Goal: Entertainment & Leisure: Browse casually

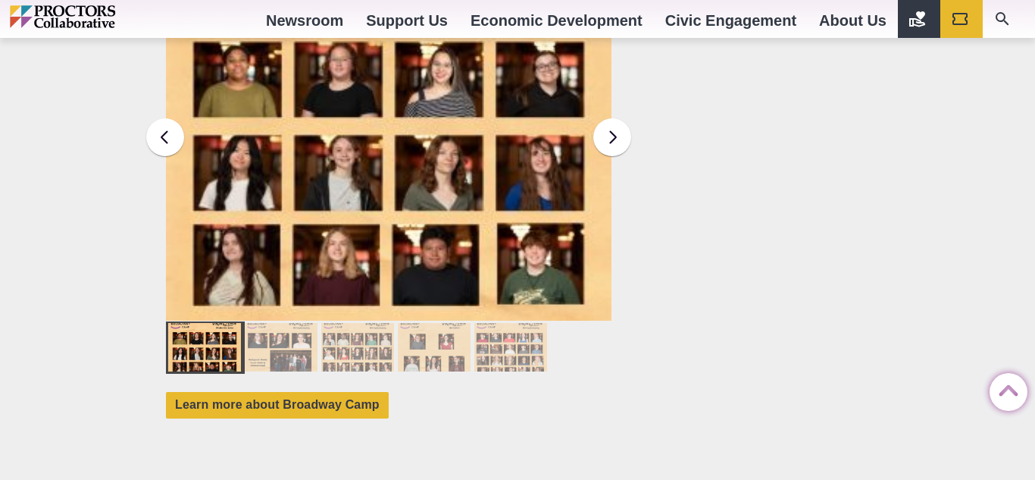
scroll to position [1443, 0]
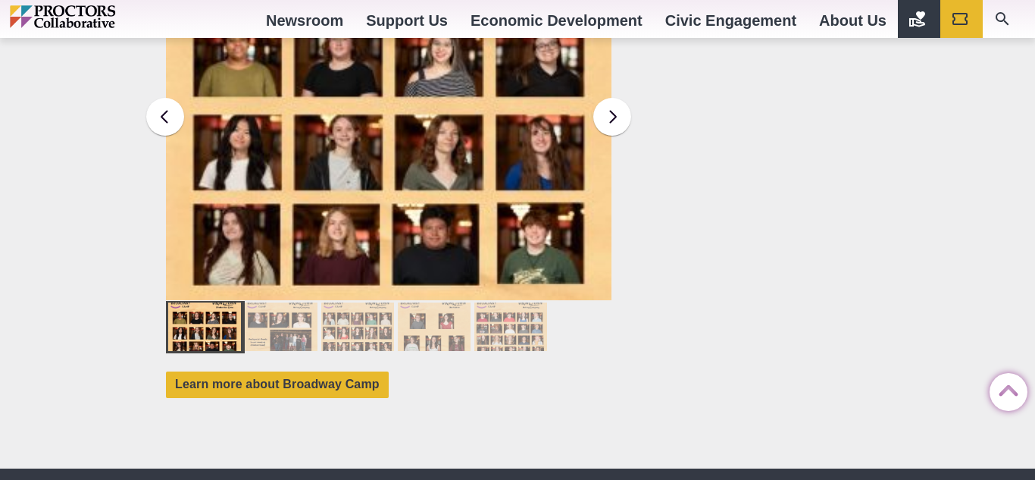
click at [283, 324] on div at bounding box center [281, 326] width 73 height 49
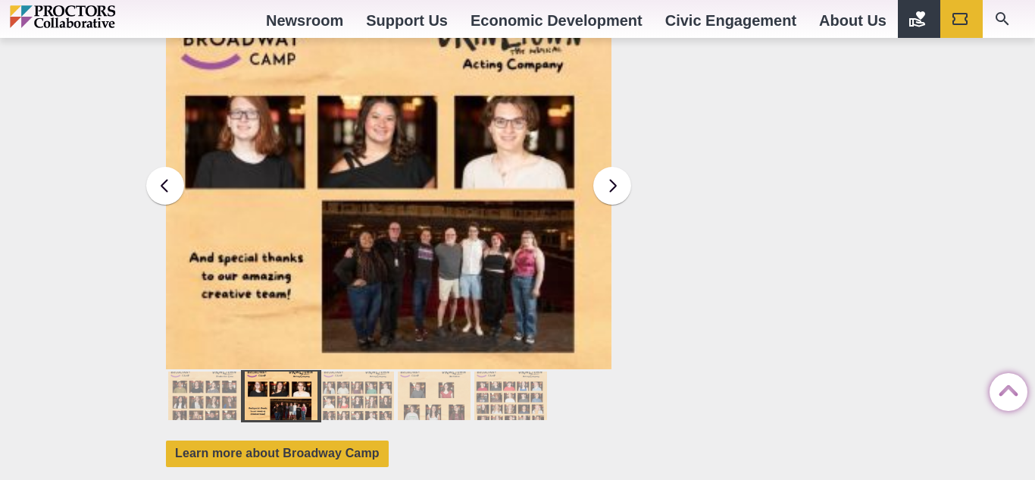
scroll to position [1371, 0]
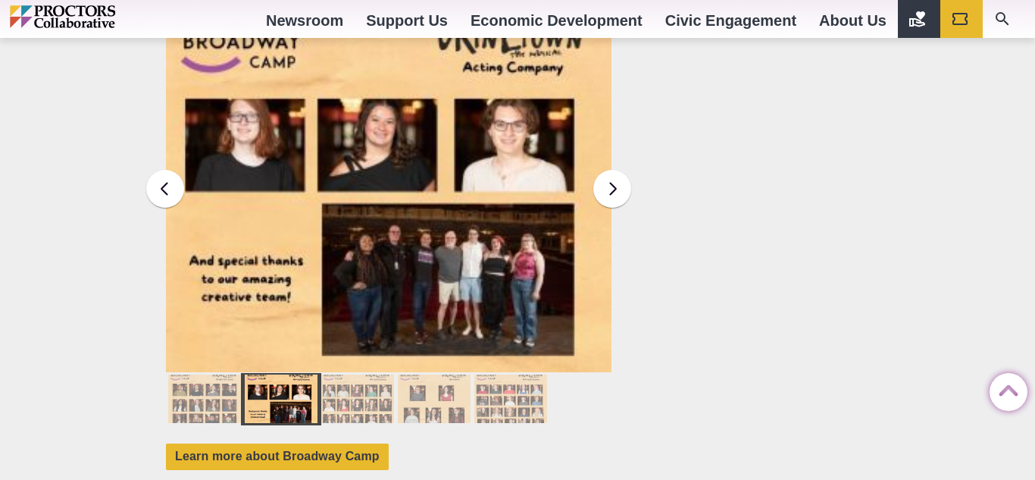
click at [355, 374] on div at bounding box center [357, 398] width 73 height 49
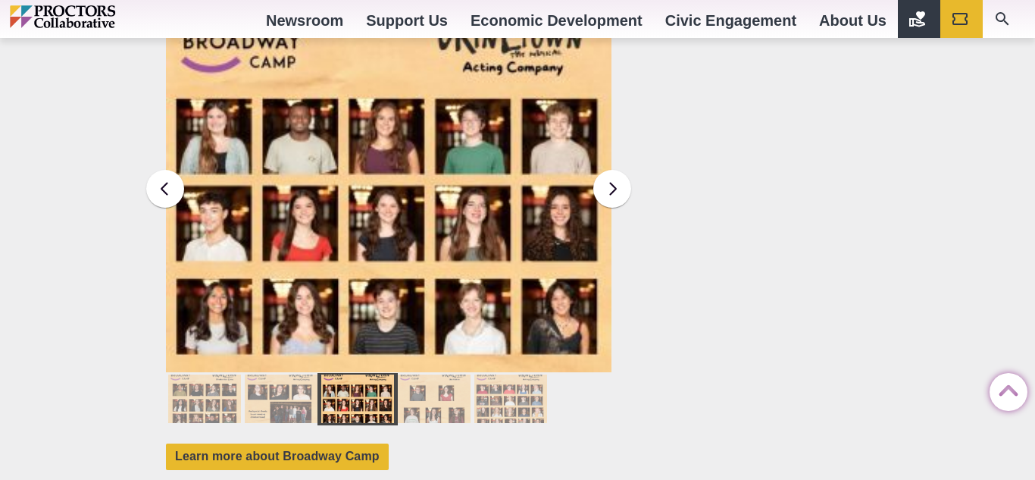
click at [449, 385] on div at bounding box center [434, 398] width 73 height 49
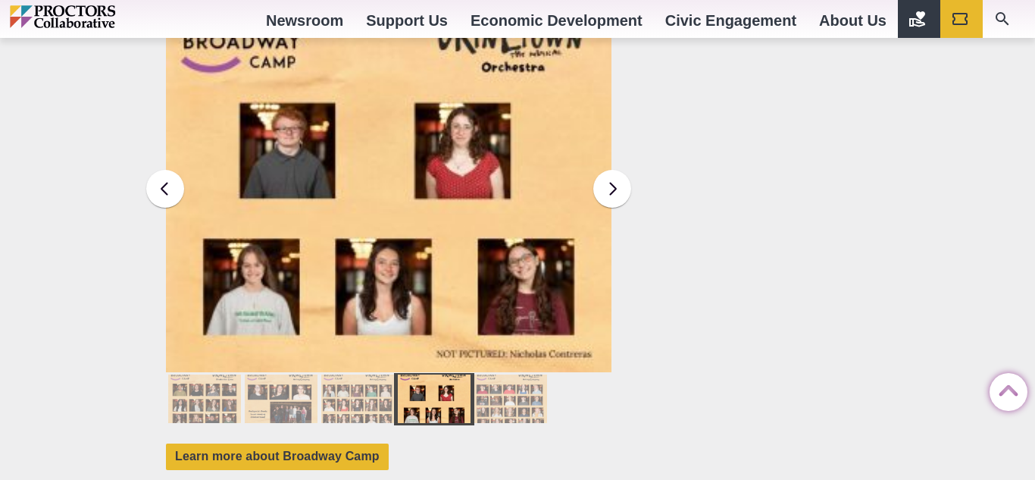
click at [505, 390] on div at bounding box center [510, 398] width 73 height 49
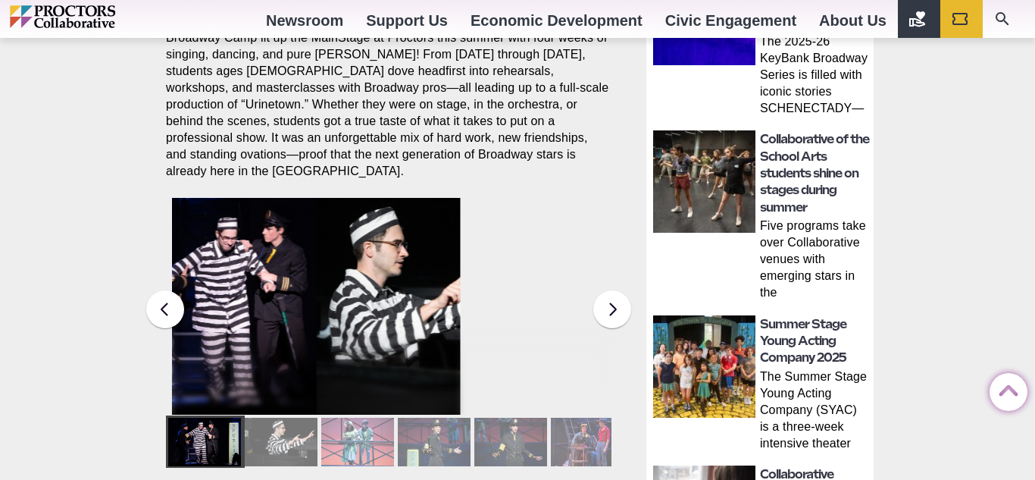
scroll to position [599, 0]
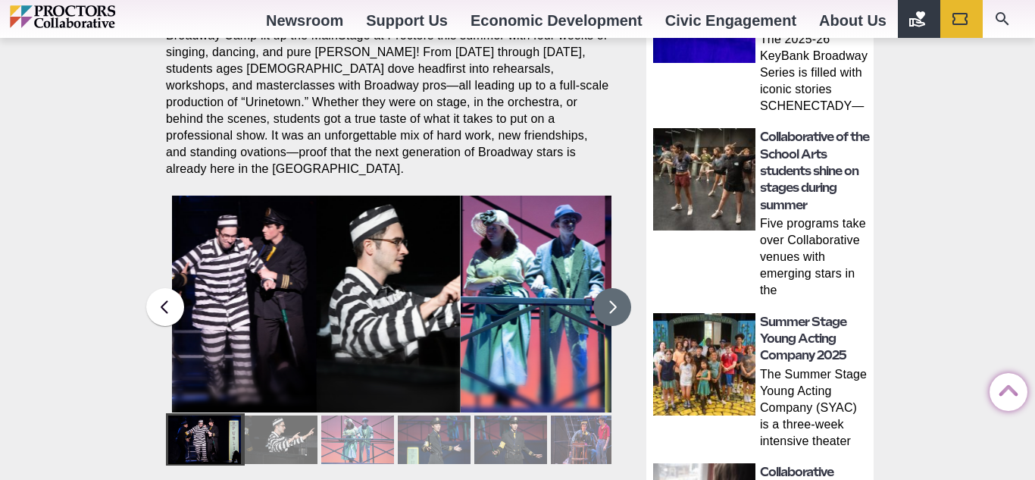
click at [616, 288] on button at bounding box center [612, 307] width 38 height 38
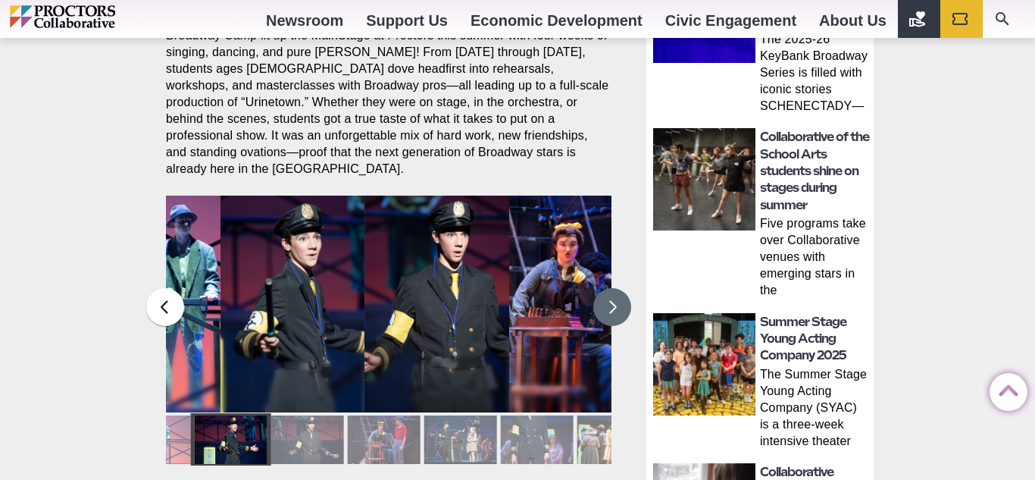
click at [616, 288] on button at bounding box center [612, 307] width 38 height 38
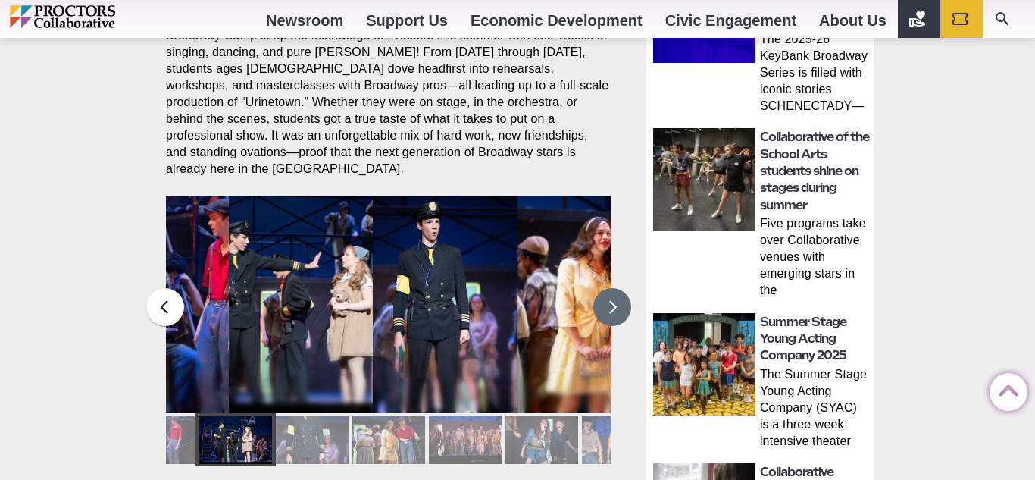
click at [616, 288] on button at bounding box center [612, 307] width 38 height 38
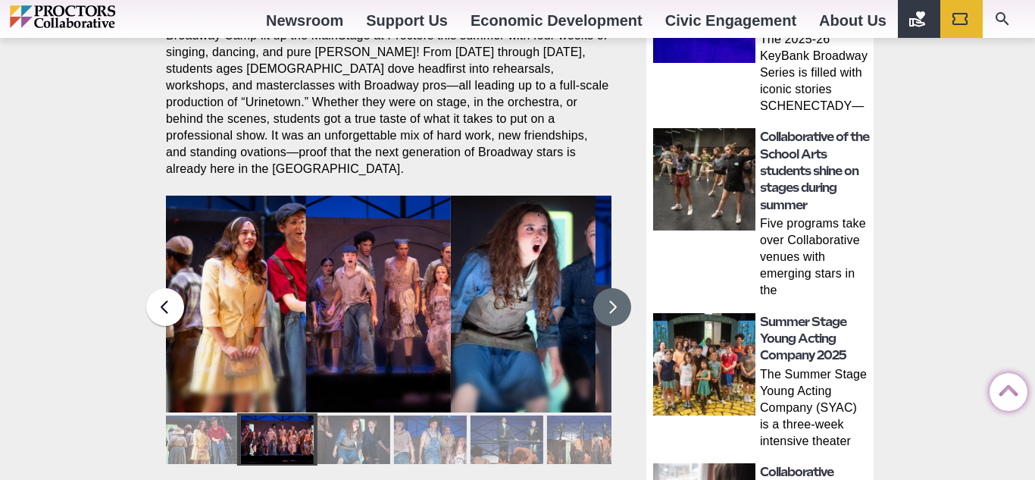
click at [616, 288] on button at bounding box center [612, 307] width 38 height 38
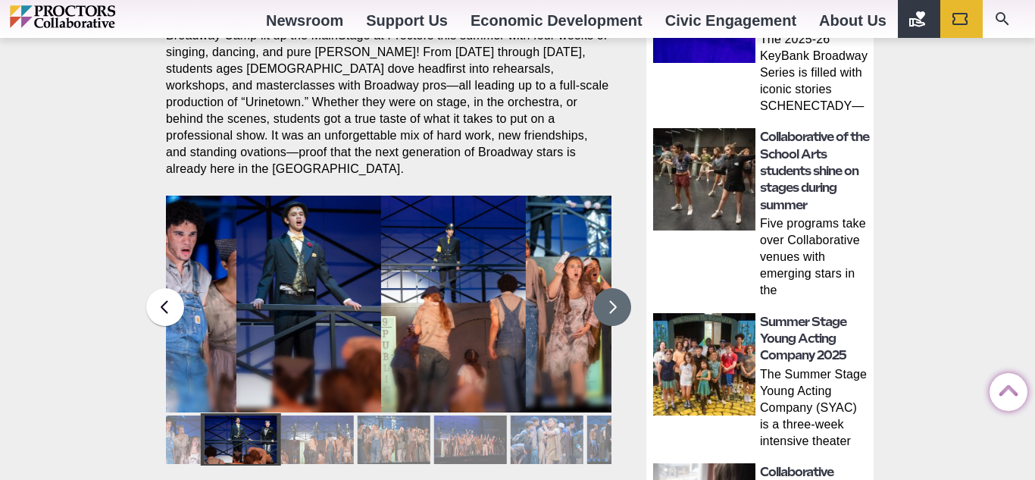
click at [615, 293] on button at bounding box center [612, 307] width 38 height 38
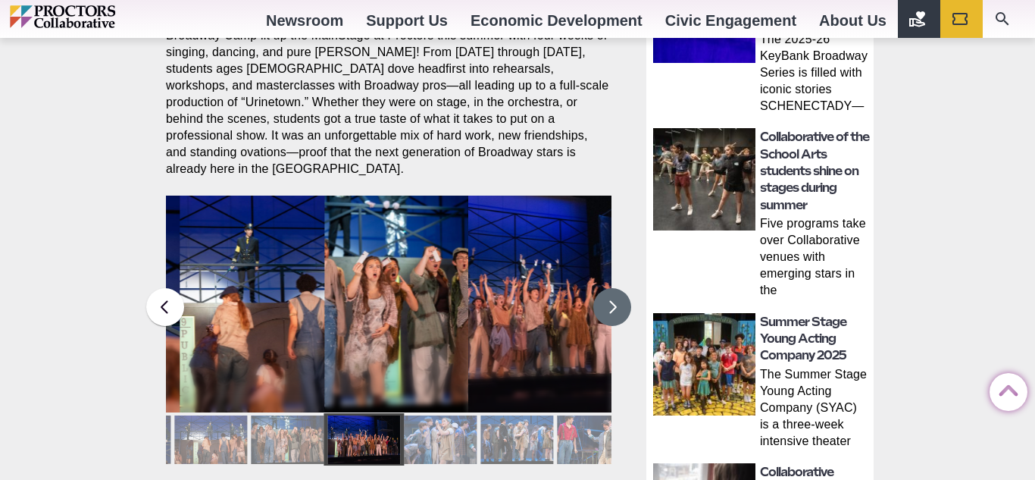
click at [615, 293] on button at bounding box center [612, 307] width 38 height 38
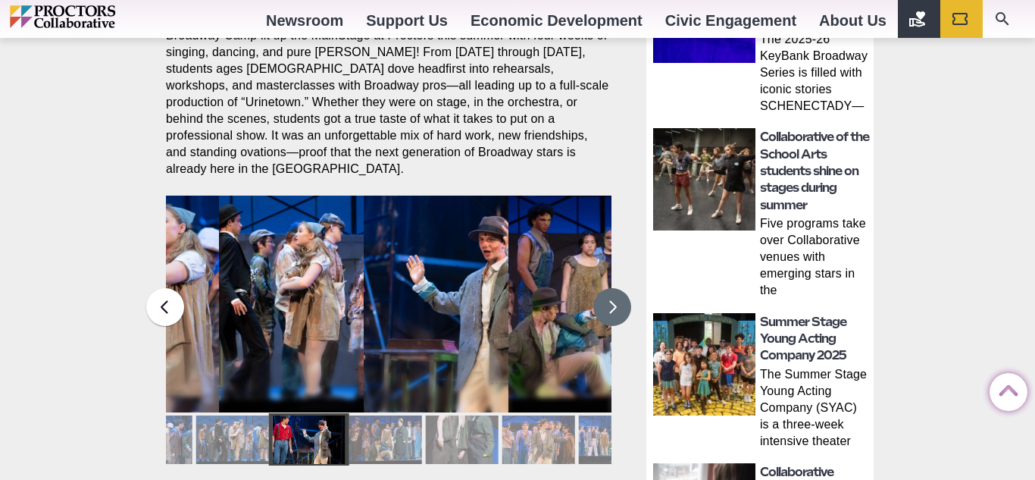
click at [615, 293] on button at bounding box center [612, 307] width 38 height 38
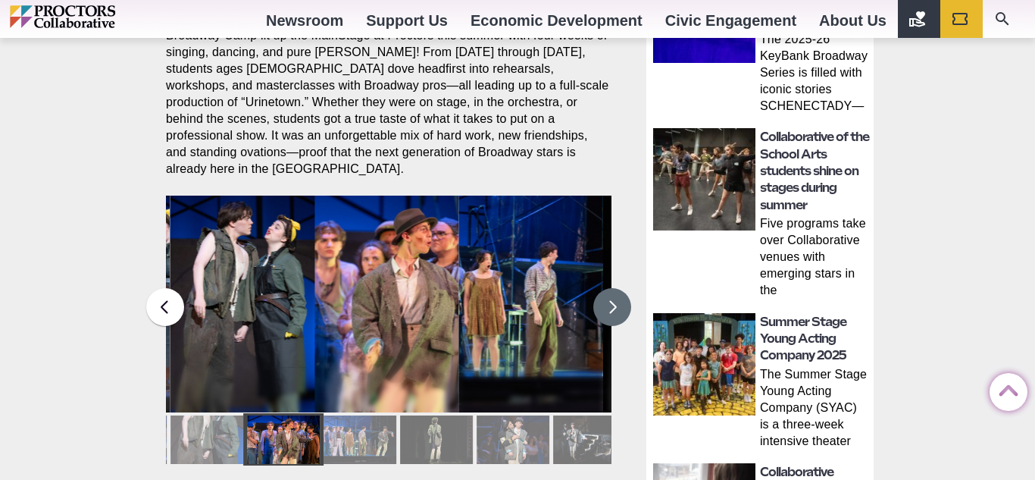
click at [615, 293] on button at bounding box center [612, 307] width 38 height 38
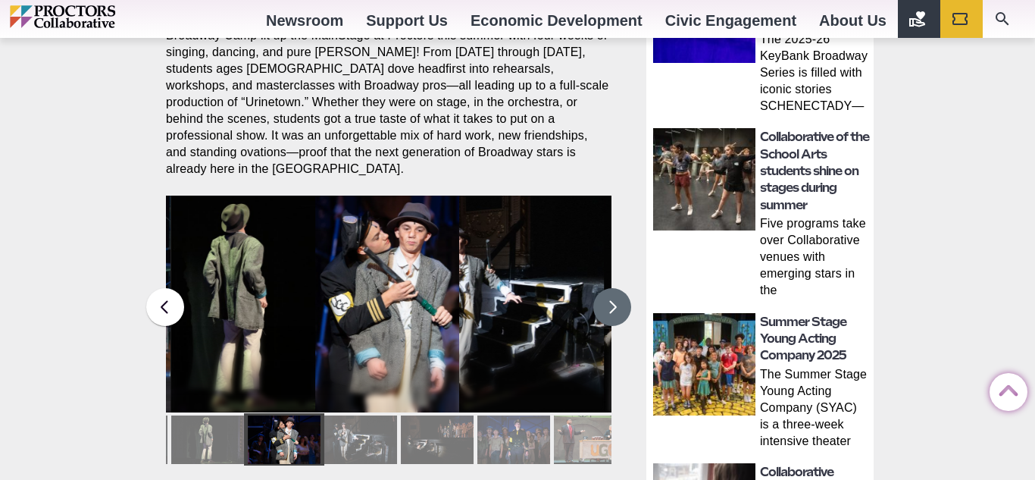
click at [615, 293] on button at bounding box center [612, 307] width 38 height 38
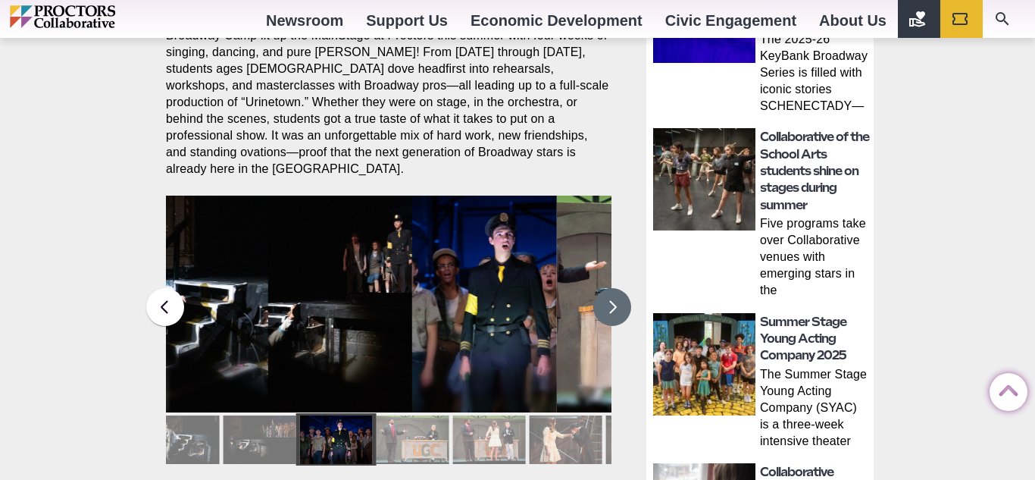
click at [615, 293] on button at bounding box center [612, 307] width 38 height 38
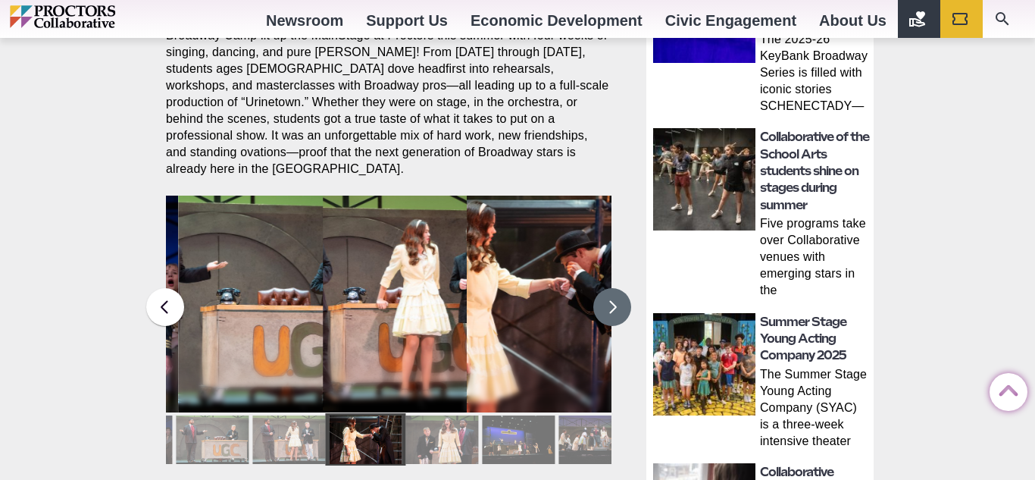
click at [615, 293] on button at bounding box center [612, 307] width 38 height 38
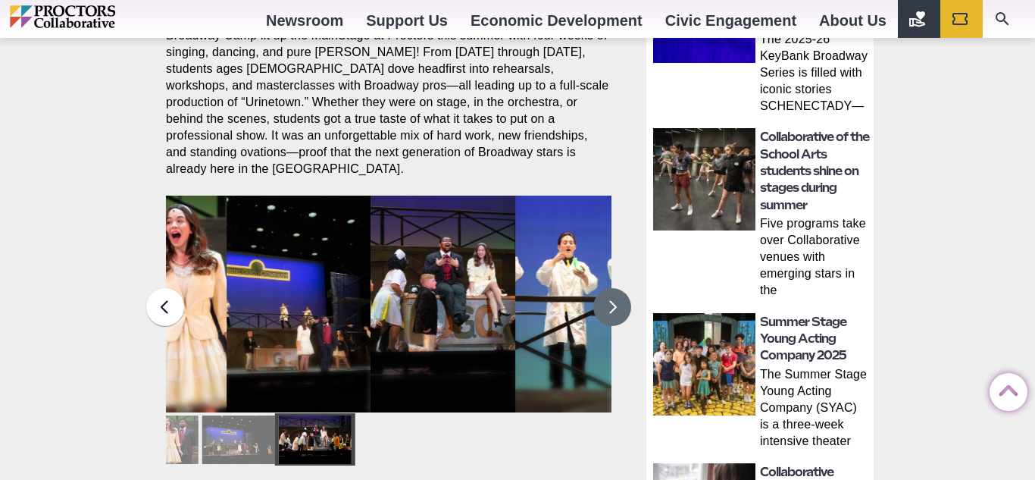
click at [615, 293] on button at bounding box center [612, 307] width 38 height 38
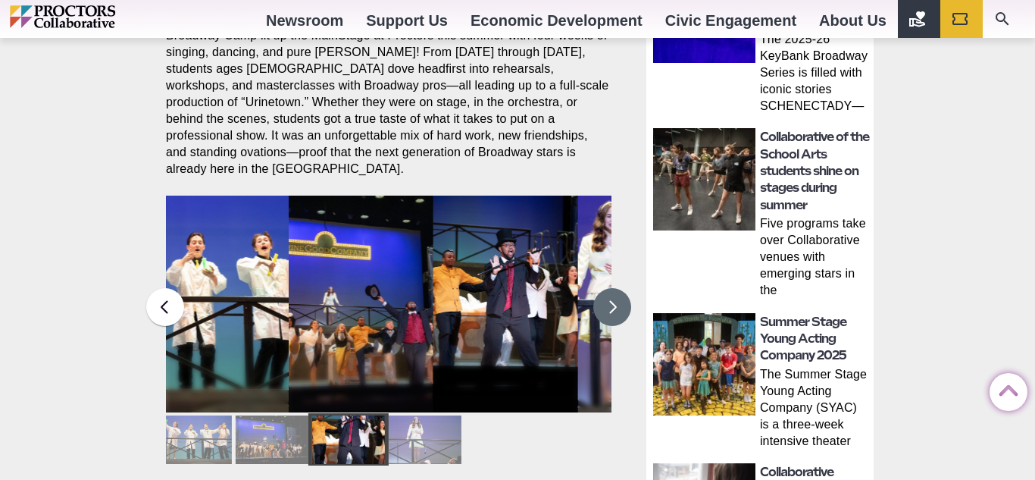
click at [615, 293] on button at bounding box center [612, 307] width 38 height 38
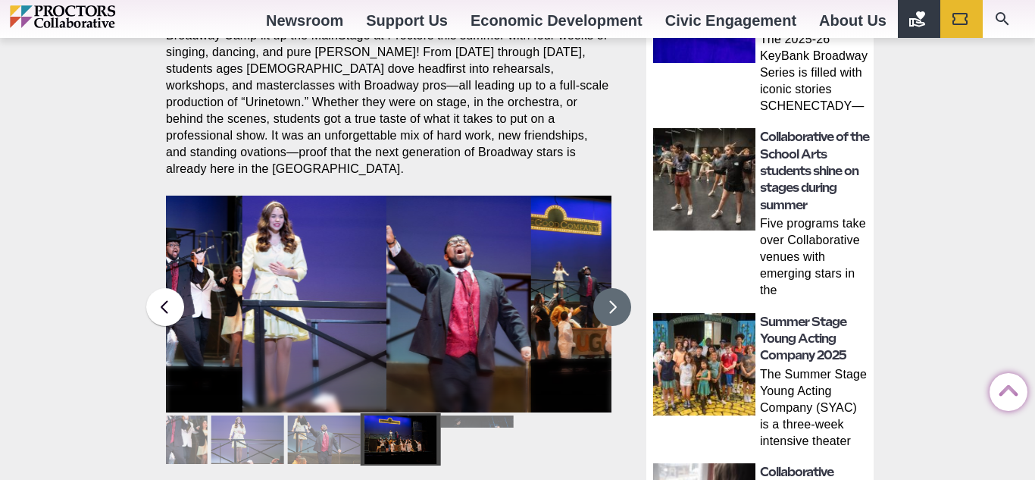
click at [615, 293] on button at bounding box center [612, 307] width 38 height 38
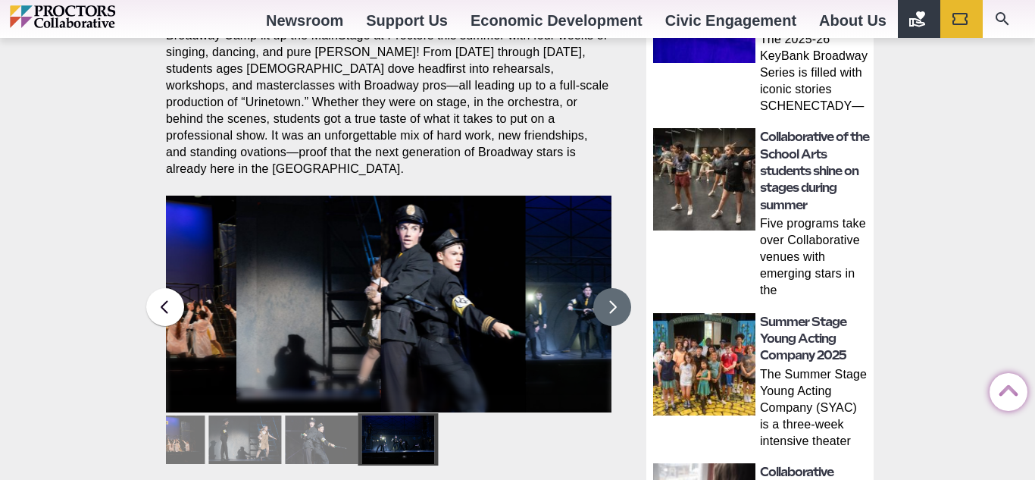
click at [615, 293] on button at bounding box center [612, 307] width 38 height 38
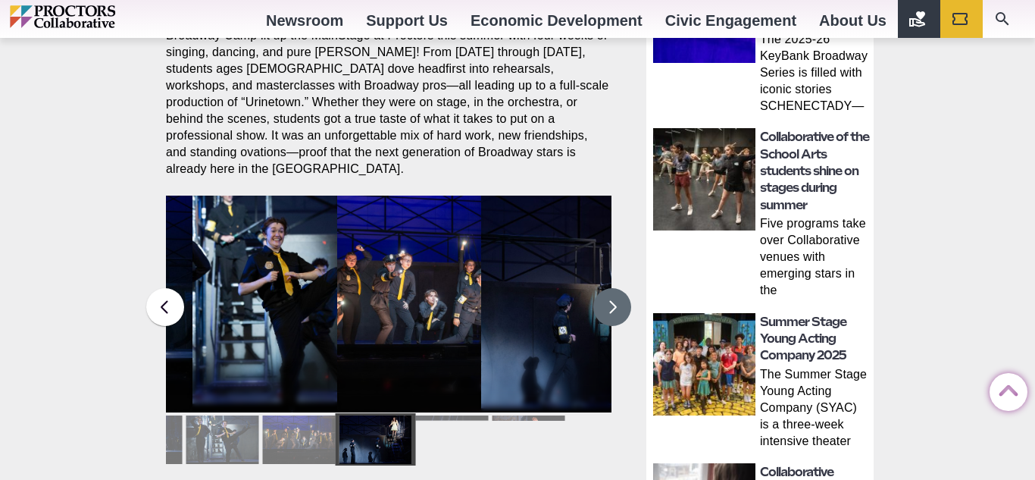
click at [615, 293] on button at bounding box center [612, 307] width 38 height 38
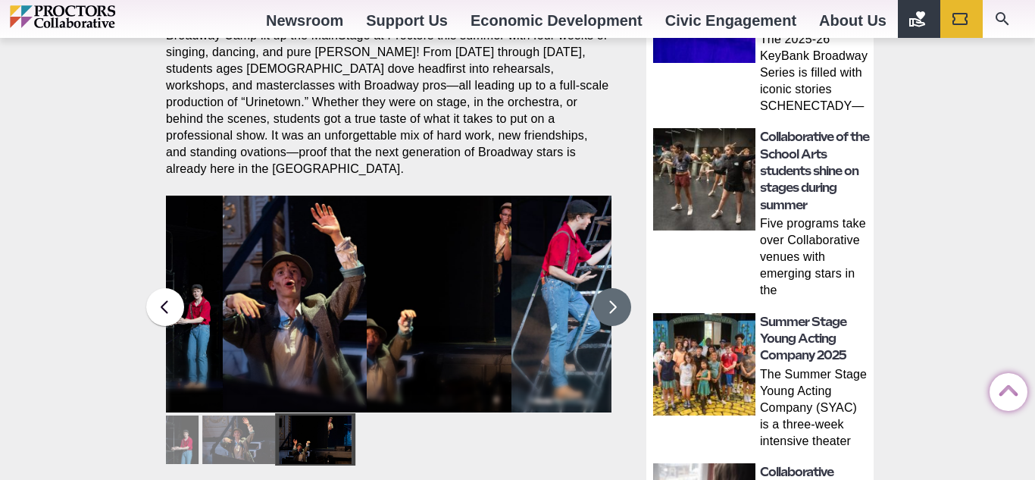
click at [615, 293] on button at bounding box center [612, 307] width 38 height 38
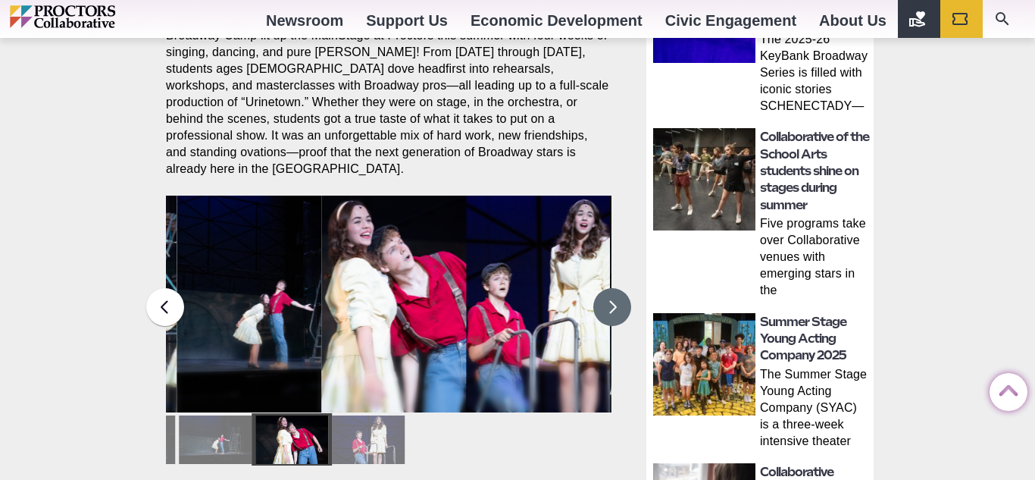
click at [615, 293] on button at bounding box center [612, 307] width 38 height 38
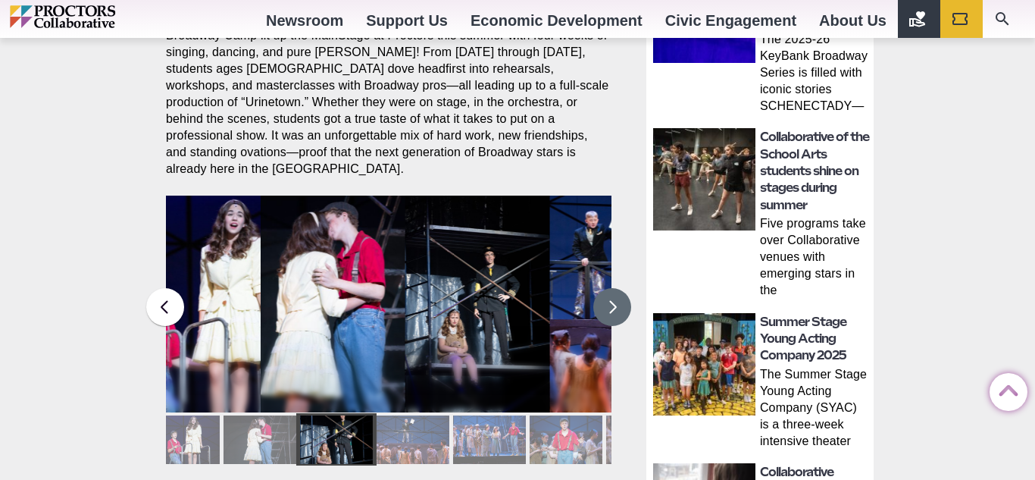
click at [615, 293] on button at bounding box center [612, 307] width 38 height 38
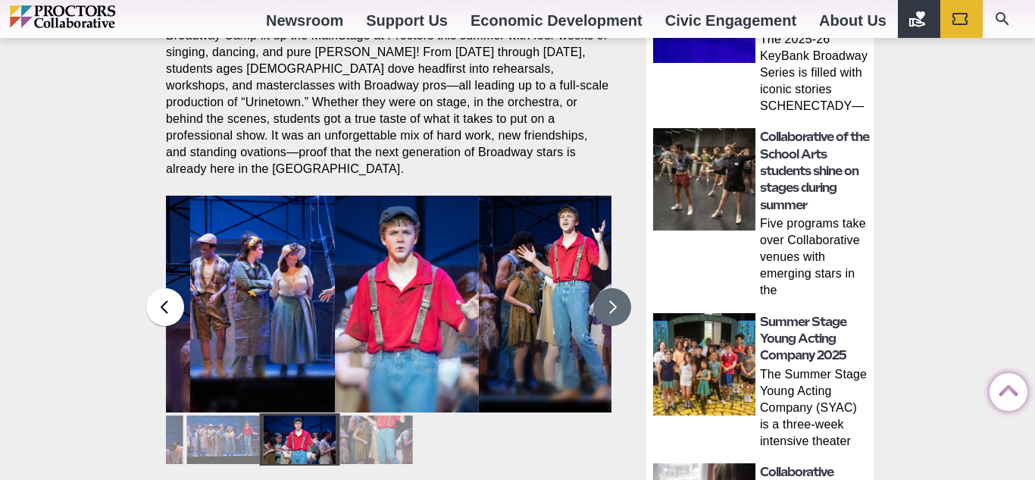
click at [615, 293] on button at bounding box center [612, 307] width 38 height 38
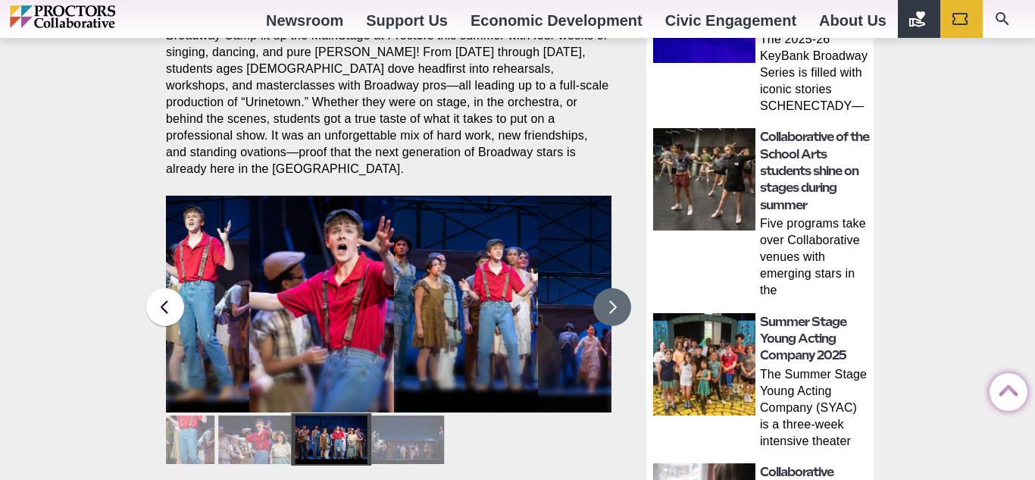
click at [615, 293] on button at bounding box center [612, 307] width 38 height 38
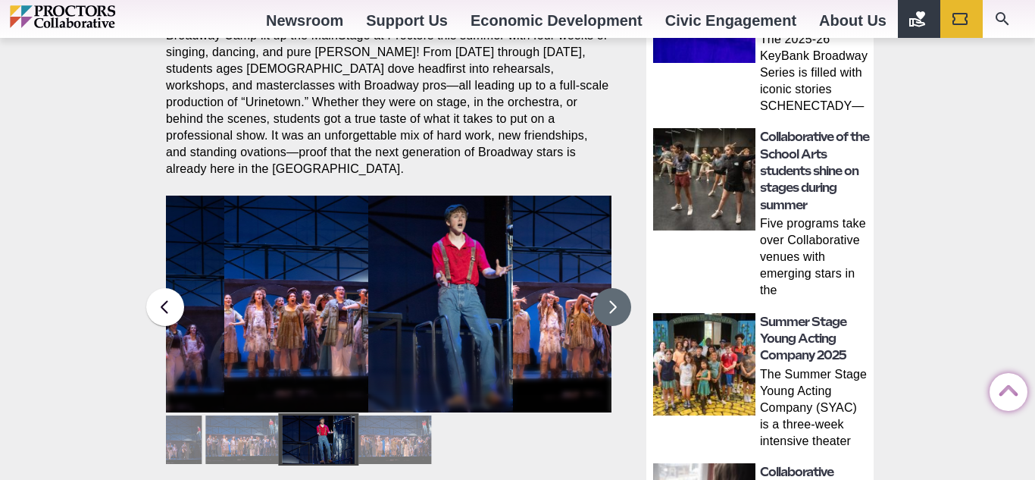
click at [615, 293] on button at bounding box center [612, 307] width 38 height 38
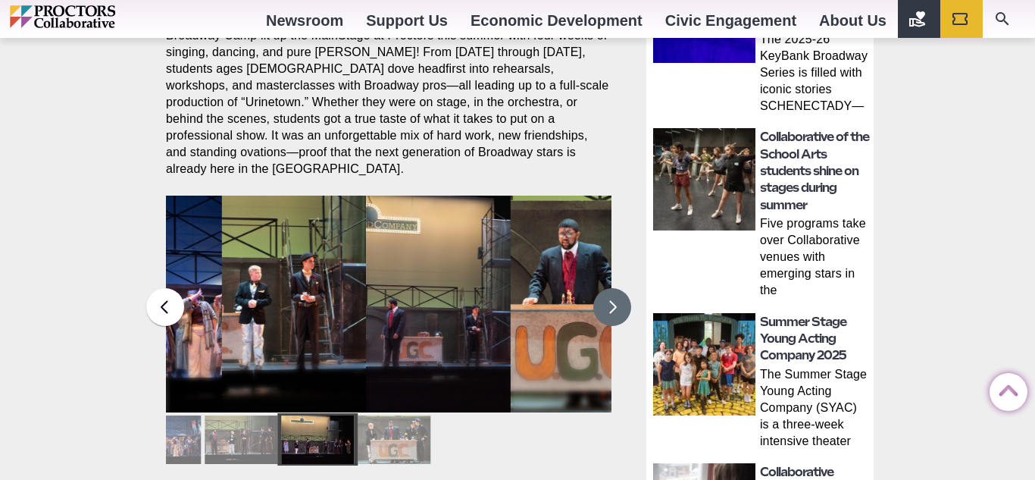
click at [615, 293] on button at bounding box center [612, 307] width 38 height 38
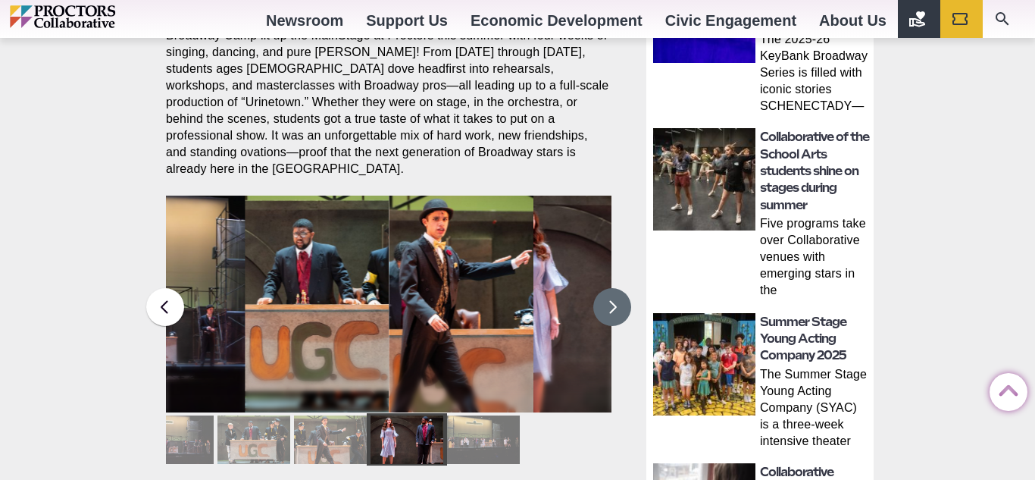
click at [615, 293] on button at bounding box center [612, 307] width 38 height 38
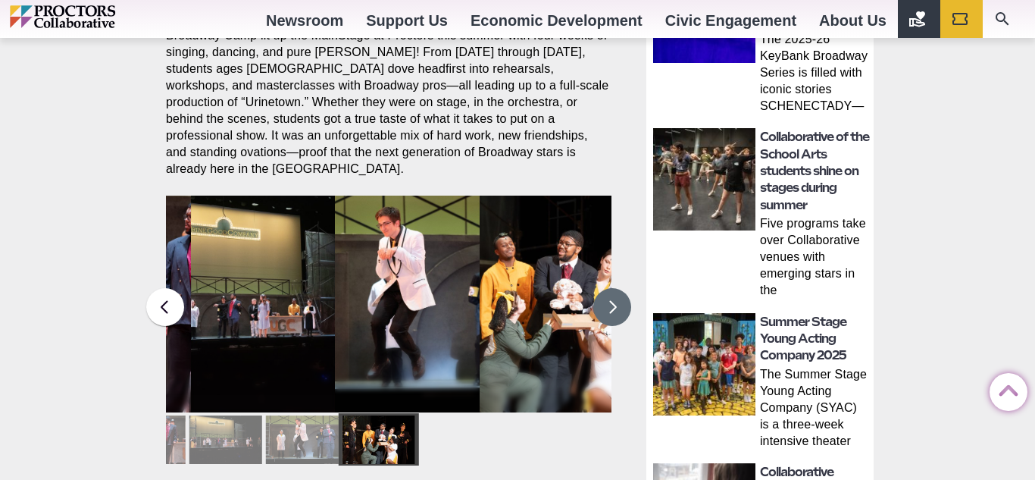
click at [615, 293] on button at bounding box center [612, 307] width 38 height 38
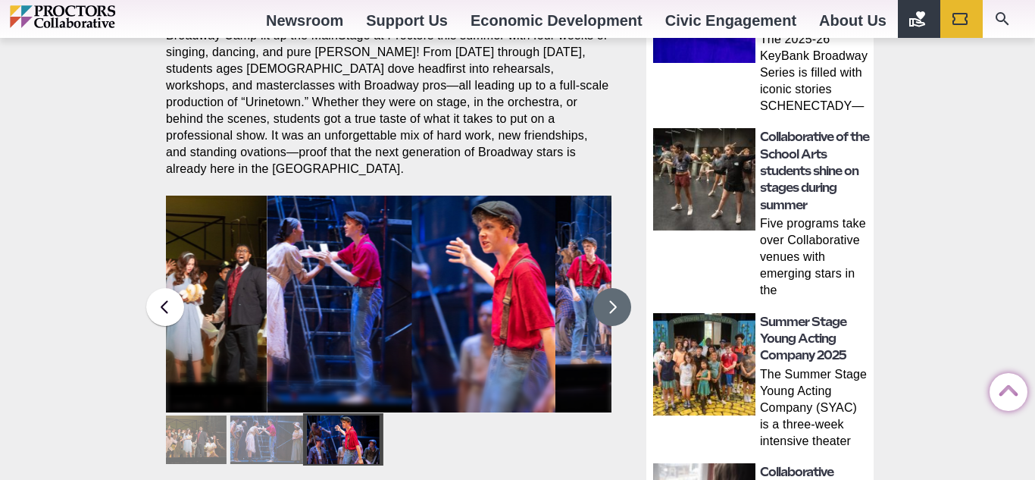
click at [615, 293] on button at bounding box center [612, 307] width 38 height 38
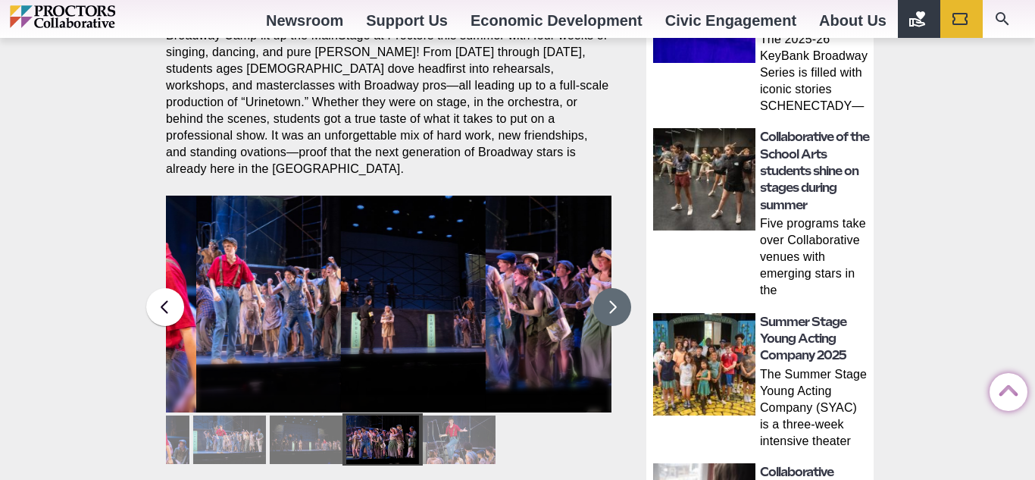
click at [615, 293] on button at bounding box center [612, 307] width 38 height 38
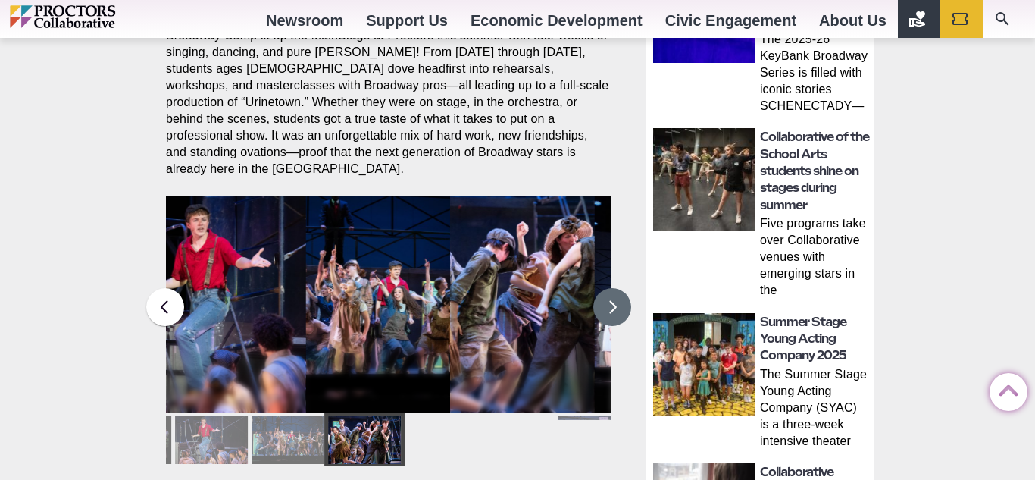
click at [615, 293] on button at bounding box center [612, 307] width 38 height 38
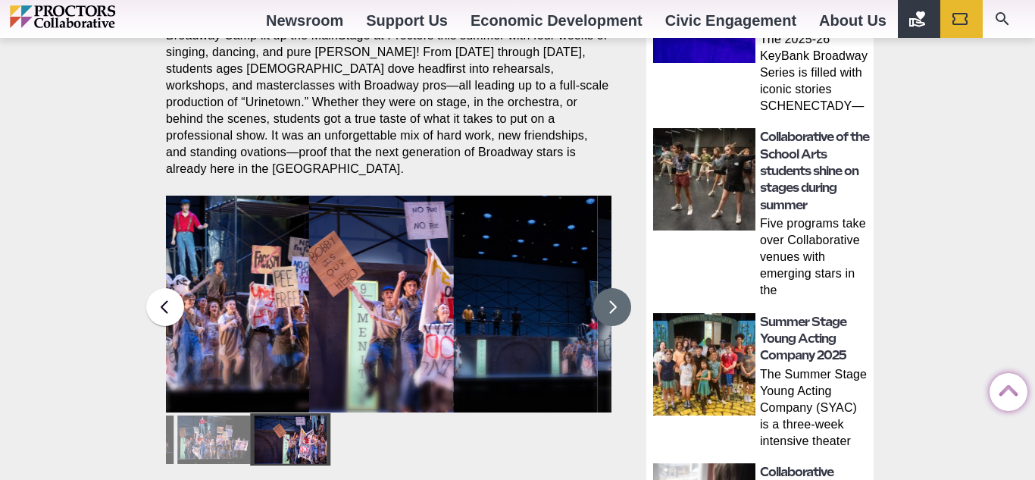
click at [615, 293] on button at bounding box center [612, 307] width 38 height 38
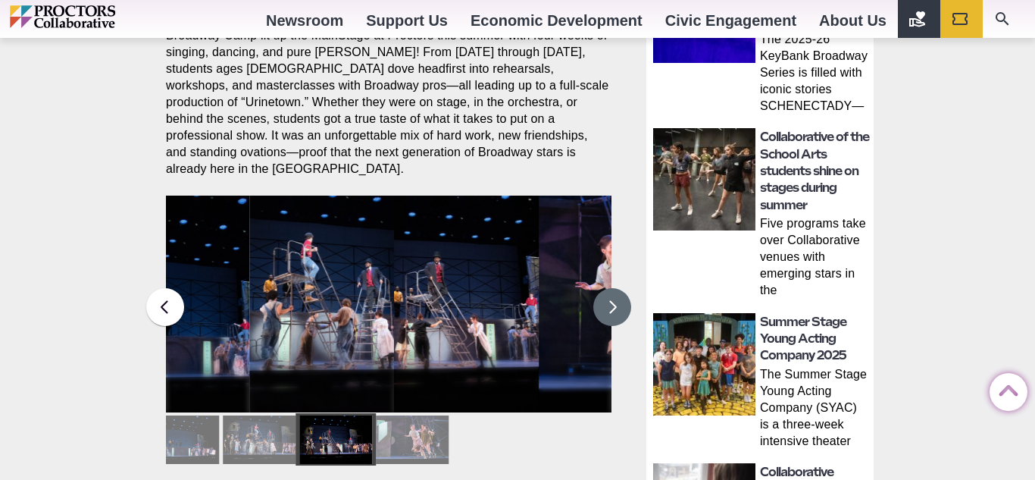
click at [615, 293] on button at bounding box center [612, 307] width 38 height 38
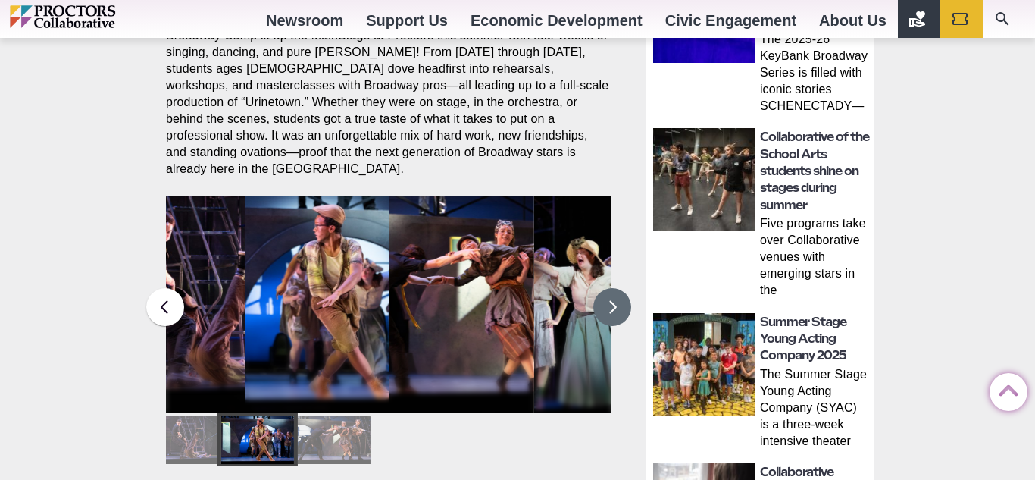
click at [615, 293] on button at bounding box center [612, 307] width 38 height 38
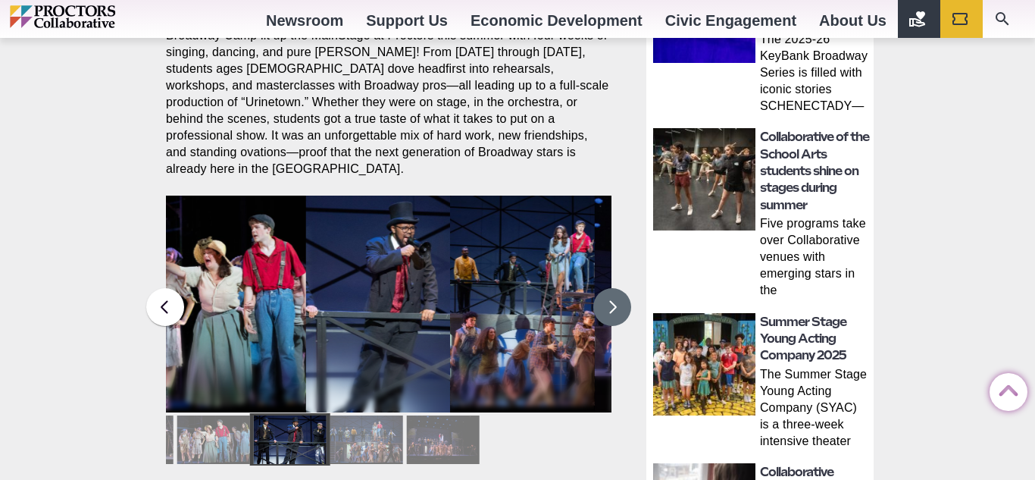
click at [615, 293] on button at bounding box center [612, 307] width 38 height 38
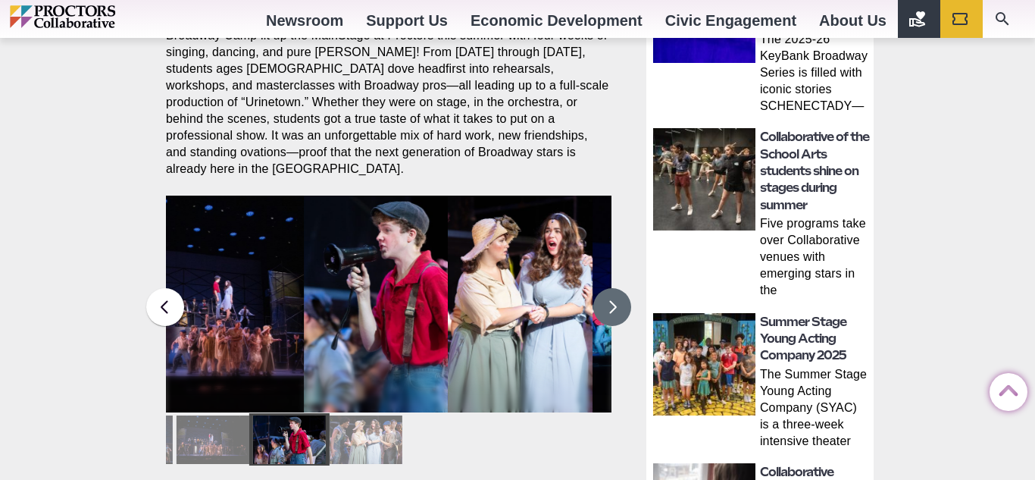
click at [615, 293] on button at bounding box center [612, 307] width 38 height 38
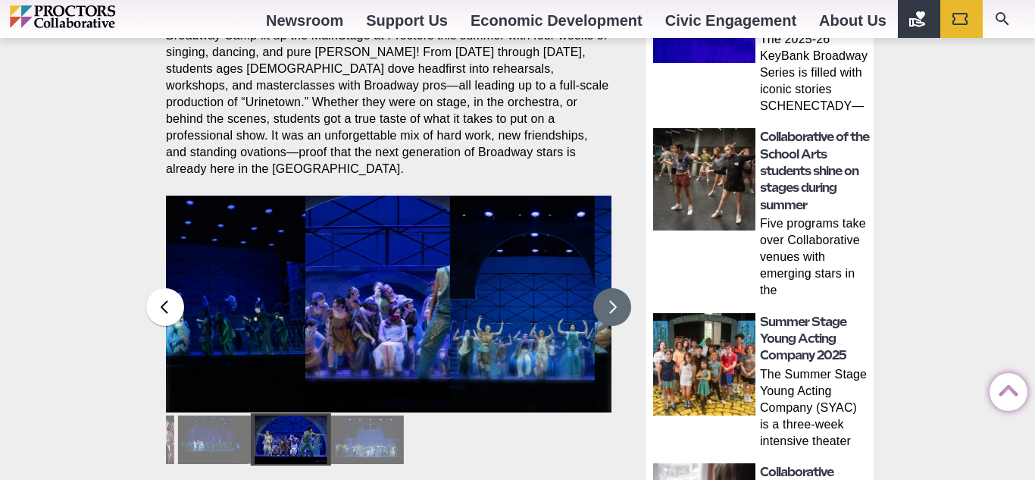
click at [615, 293] on button at bounding box center [612, 307] width 38 height 38
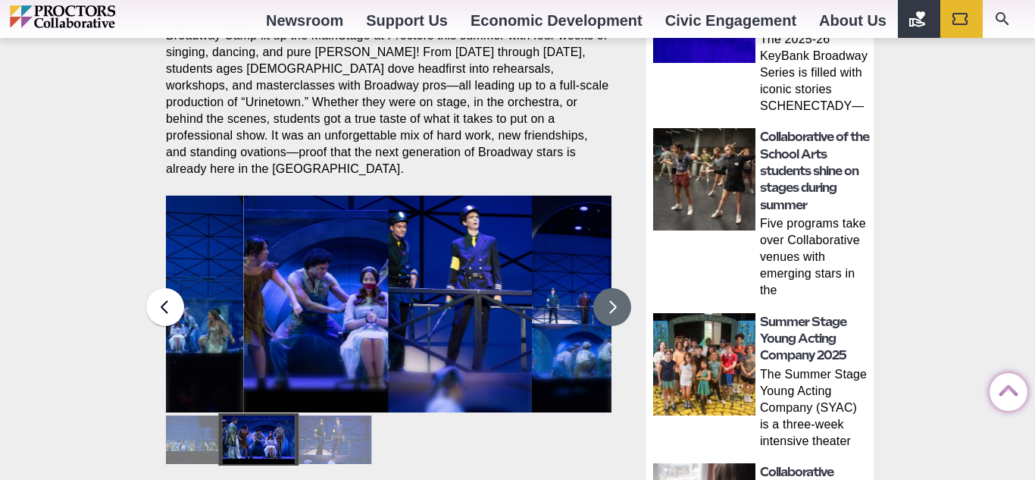
click at [615, 293] on button at bounding box center [612, 307] width 38 height 38
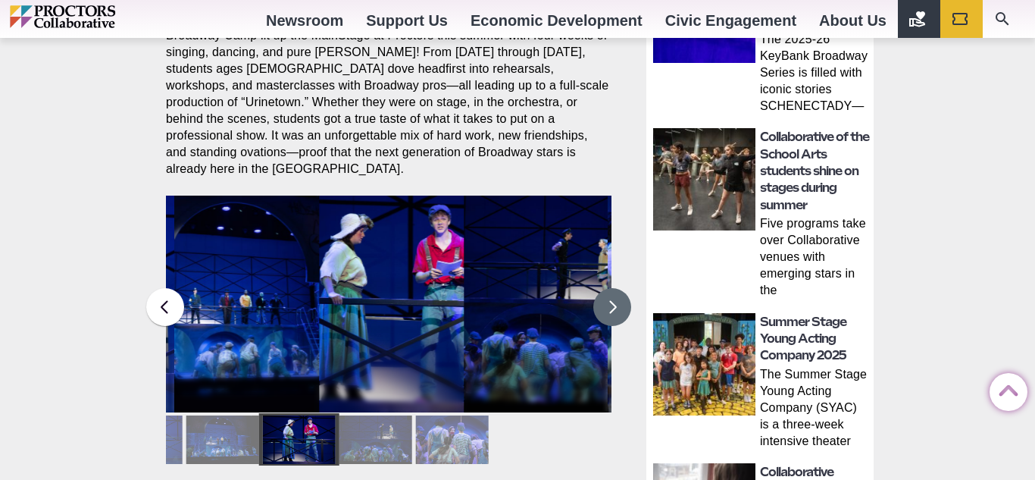
click at [615, 293] on button at bounding box center [612, 307] width 38 height 38
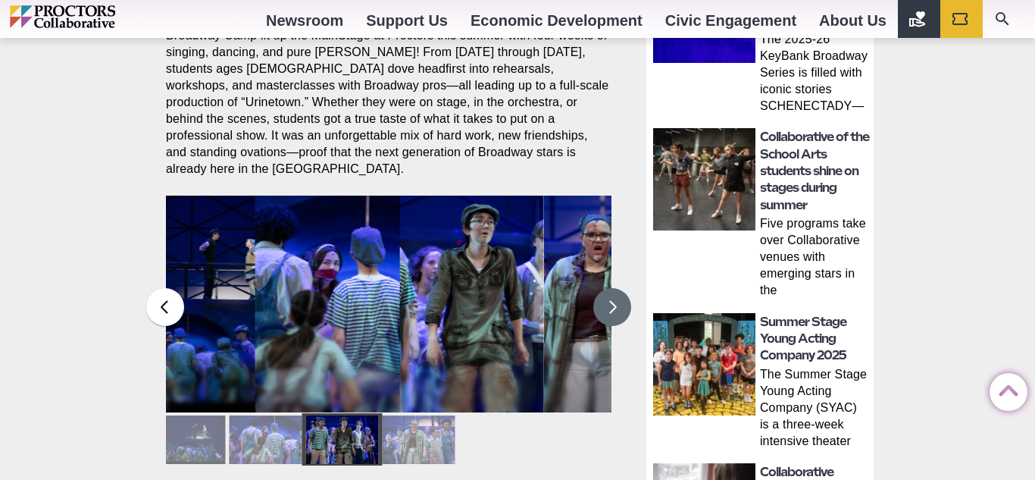
click at [615, 293] on button at bounding box center [612, 307] width 38 height 38
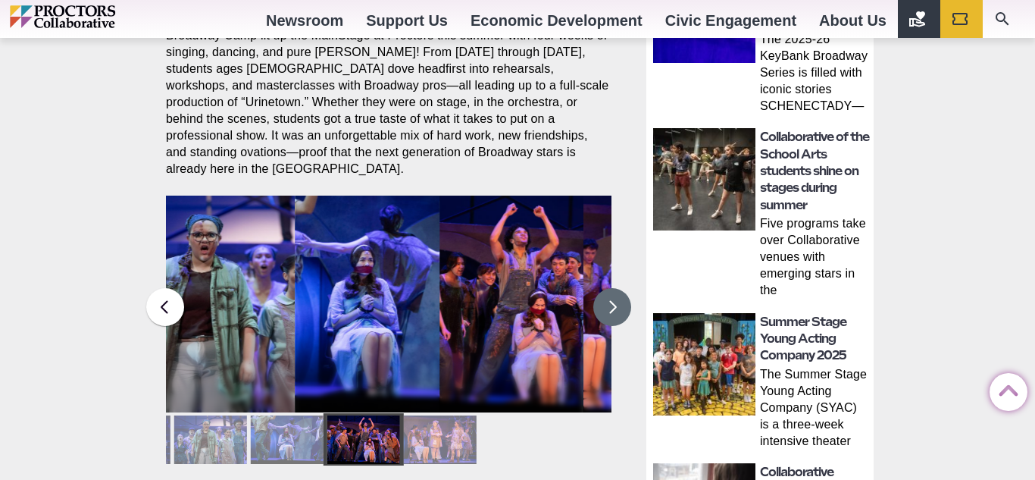
click at [615, 293] on button at bounding box center [612, 307] width 38 height 38
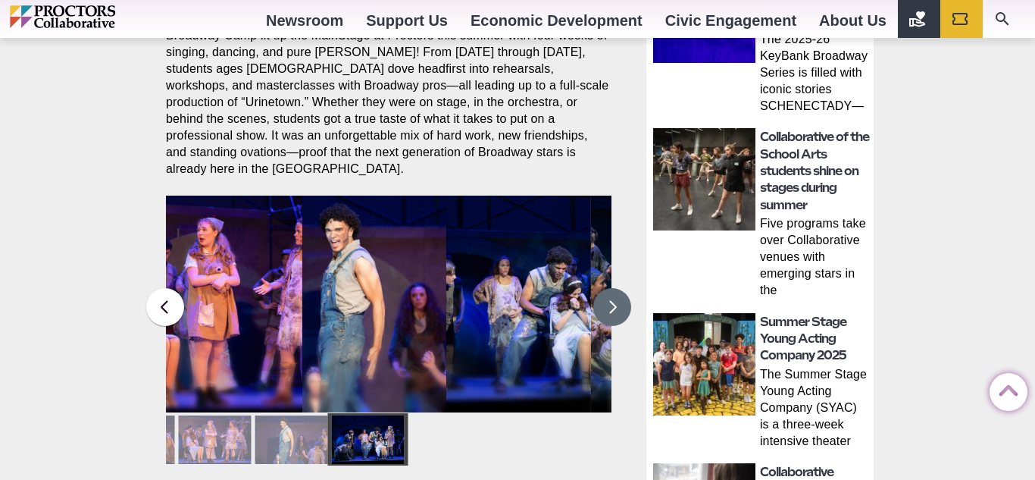
click at [615, 293] on button at bounding box center [612, 307] width 38 height 38
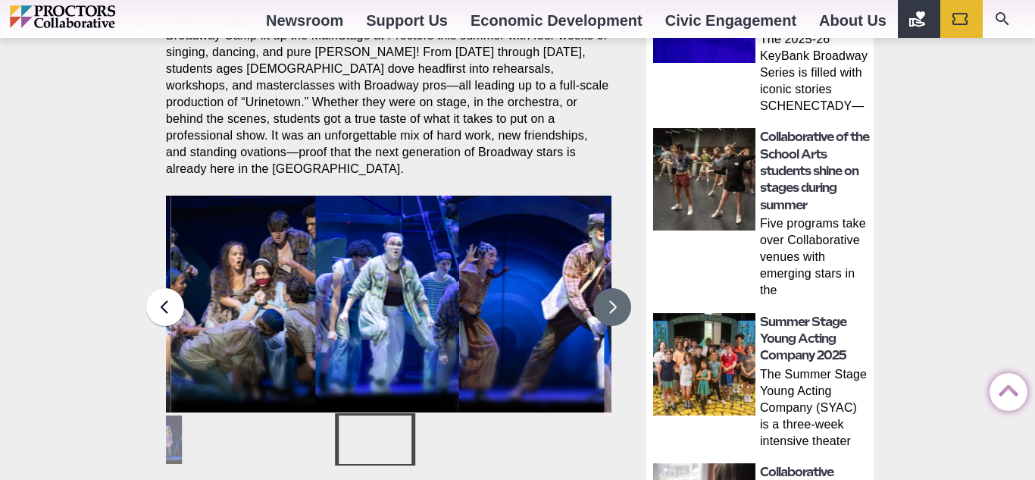
click at [615, 293] on button at bounding box center [612, 307] width 38 height 38
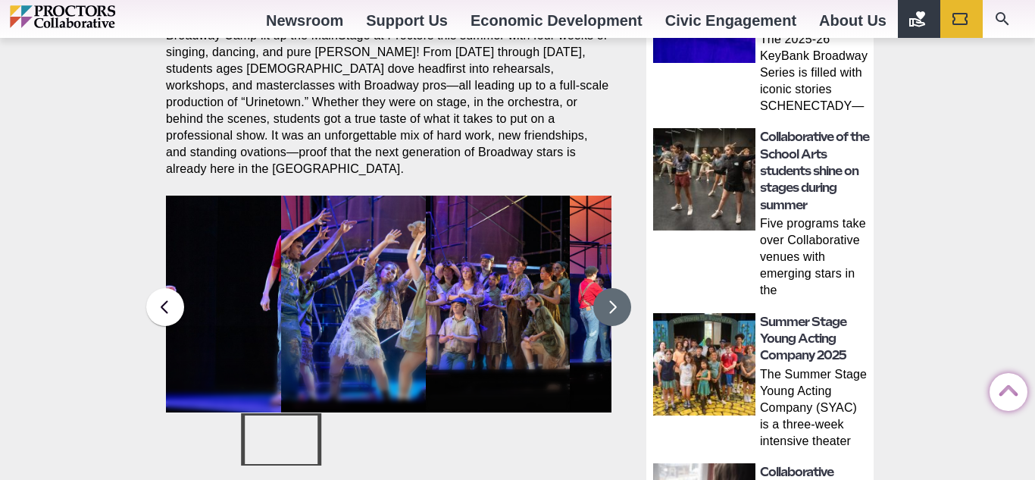
click at [615, 293] on button at bounding box center [612, 307] width 38 height 38
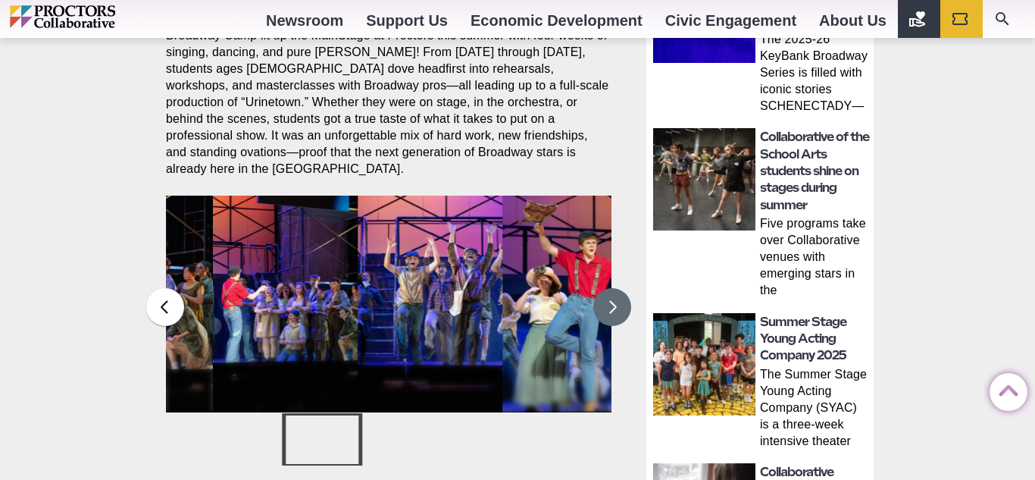
click at [615, 293] on button at bounding box center [612, 307] width 38 height 38
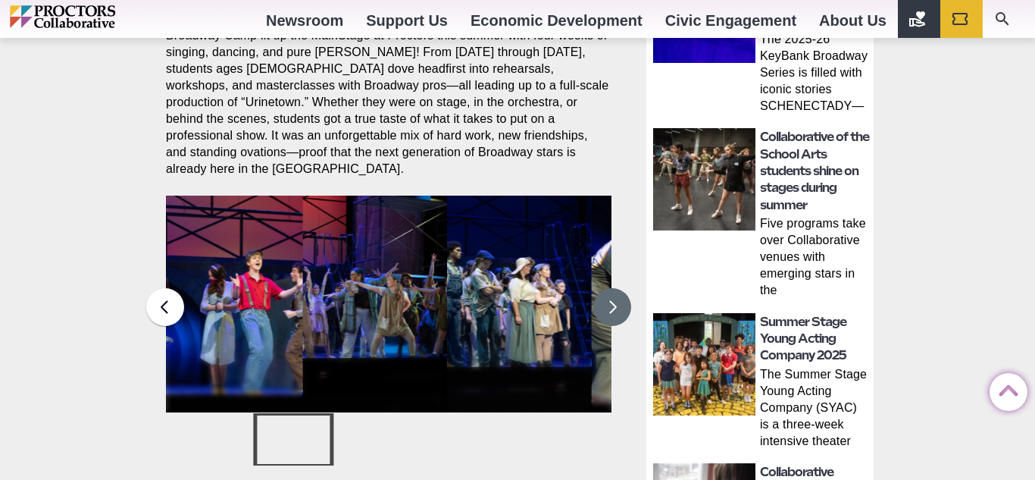
click at [615, 293] on button at bounding box center [612, 307] width 38 height 38
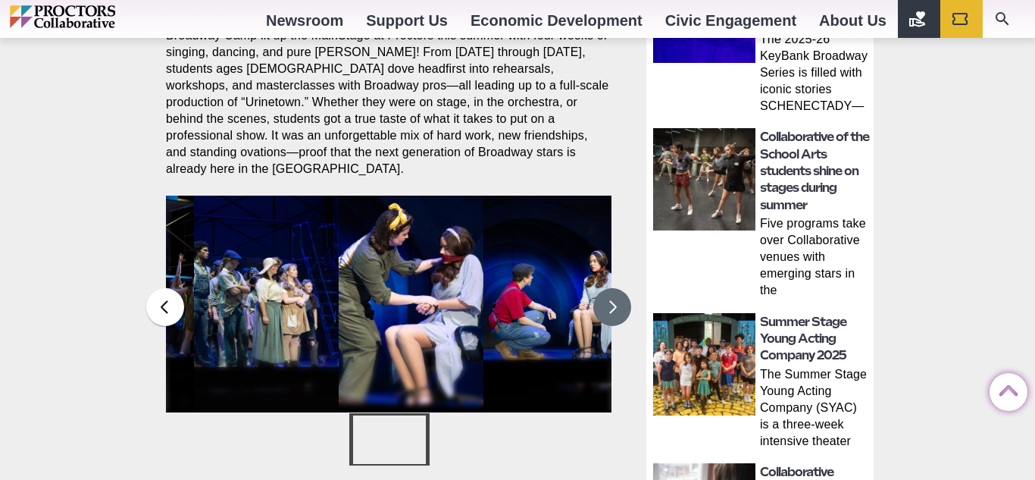
click at [615, 293] on button at bounding box center [612, 307] width 38 height 38
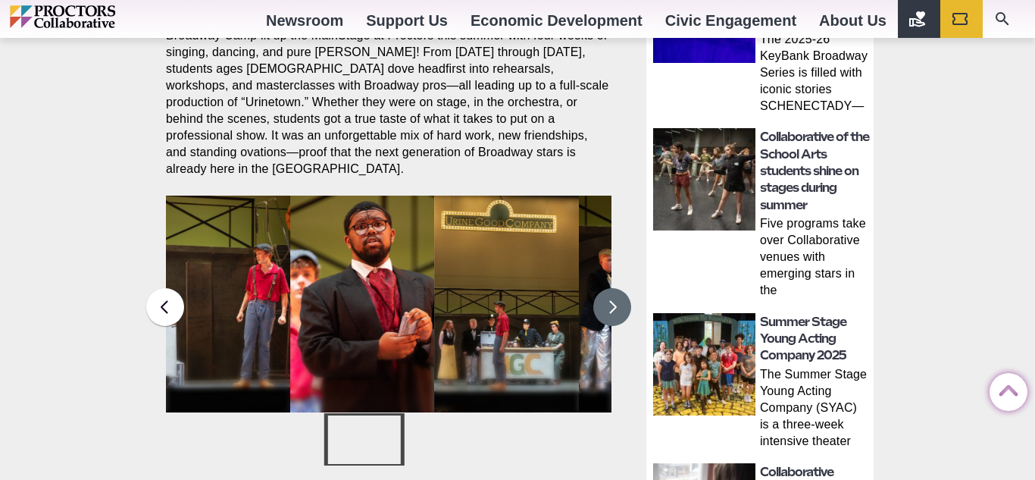
click at [615, 293] on button at bounding box center [612, 307] width 38 height 38
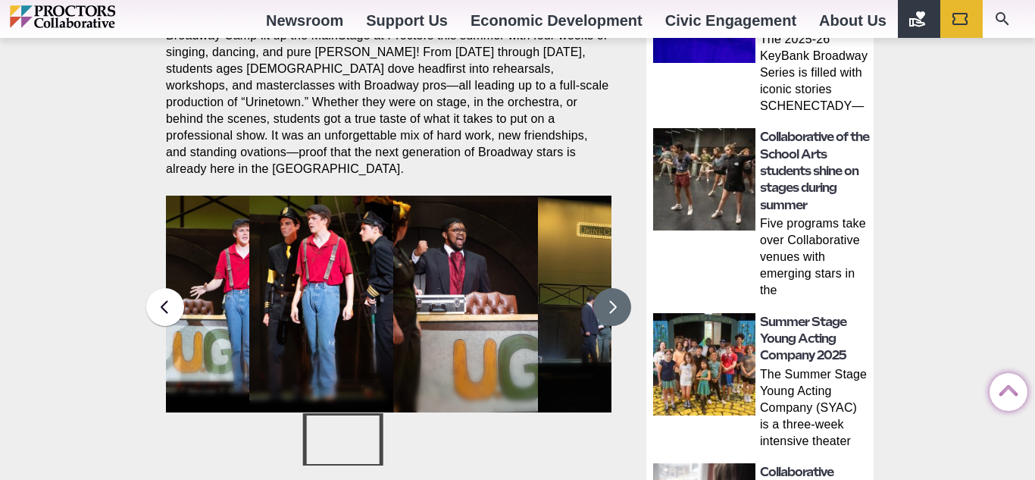
click at [615, 293] on button at bounding box center [612, 307] width 38 height 38
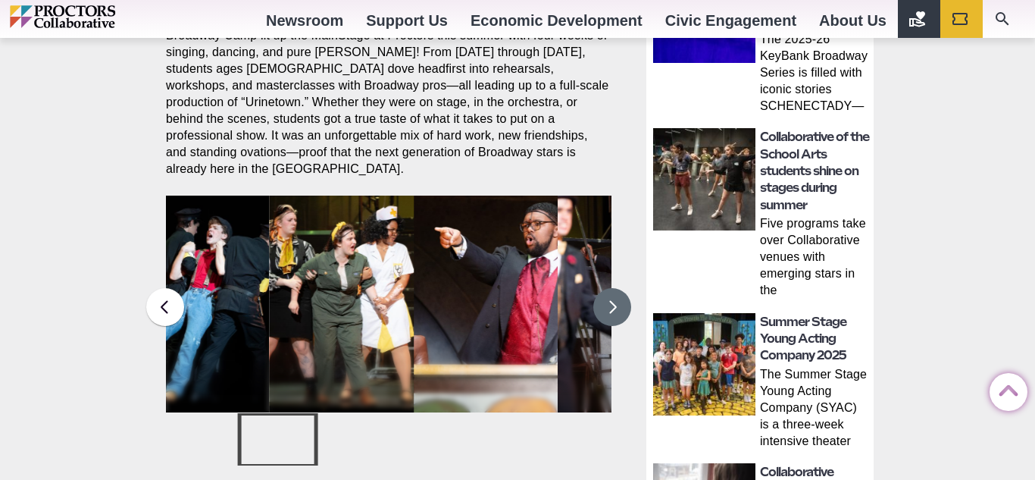
click at [615, 293] on button at bounding box center [612, 307] width 38 height 38
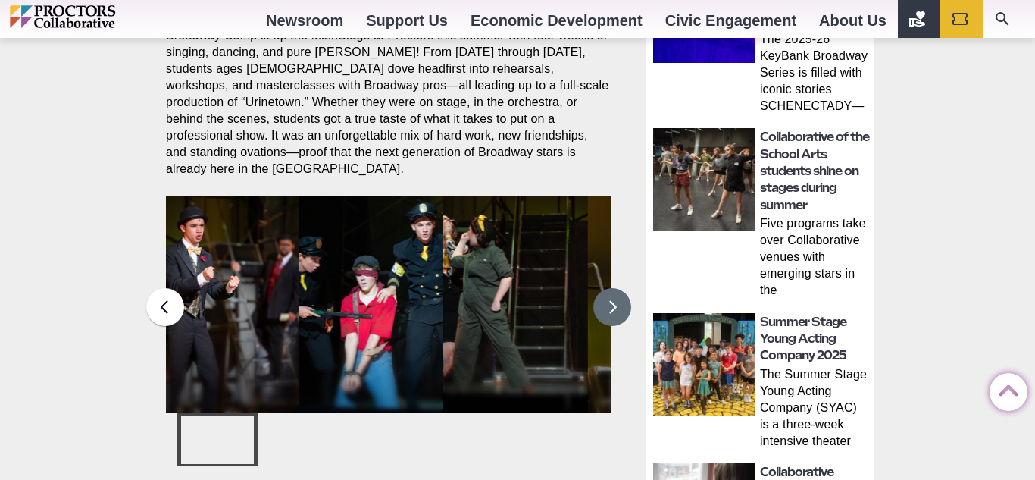
click at [615, 293] on button at bounding box center [612, 307] width 38 height 38
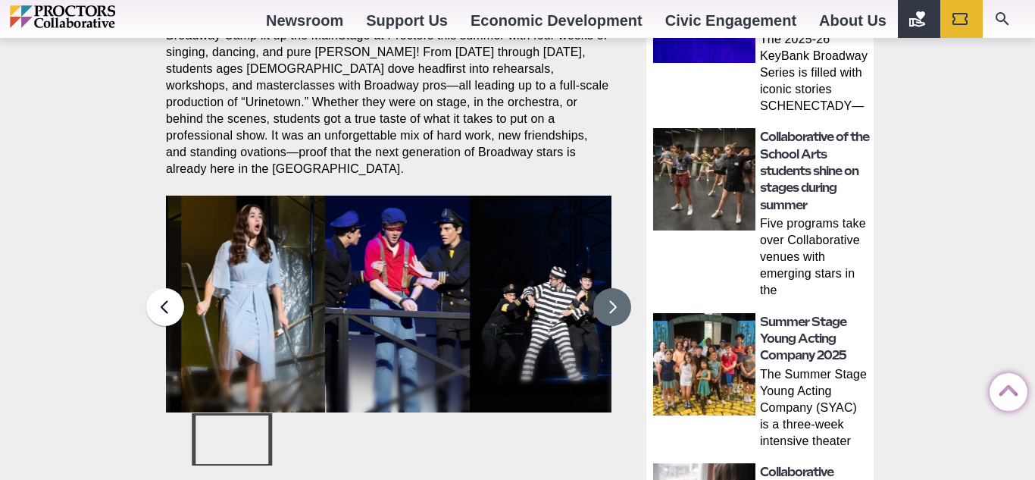
click at [615, 293] on button at bounding box center [612, 307] width 38 height 38
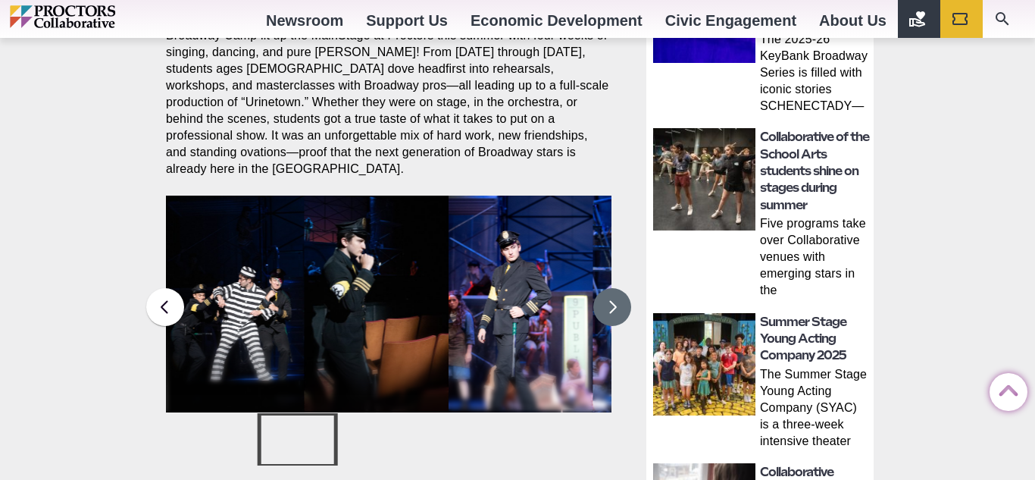
click at [615, 293] on button at bounding box center [612, 307] width 38 height 38
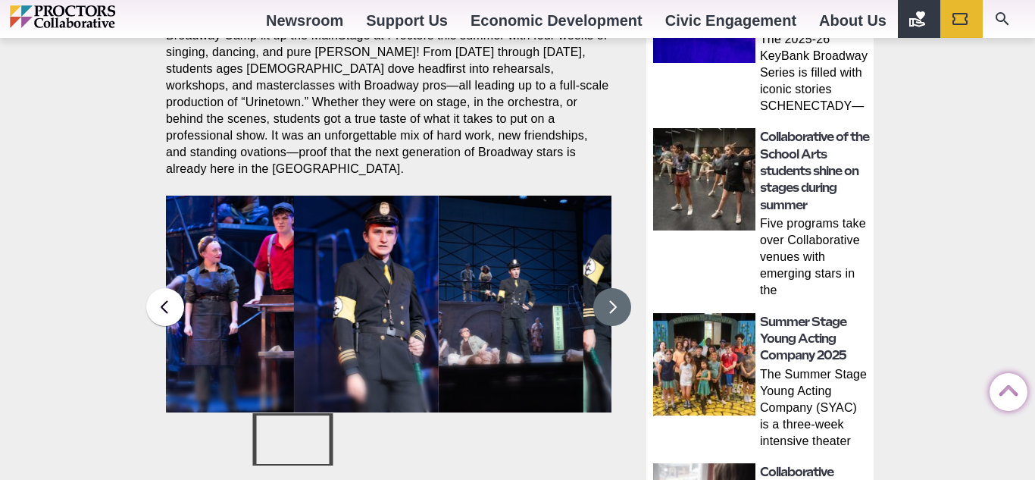
click at [615, 293] on button at bounding box center [612, 307] width 38 height 38
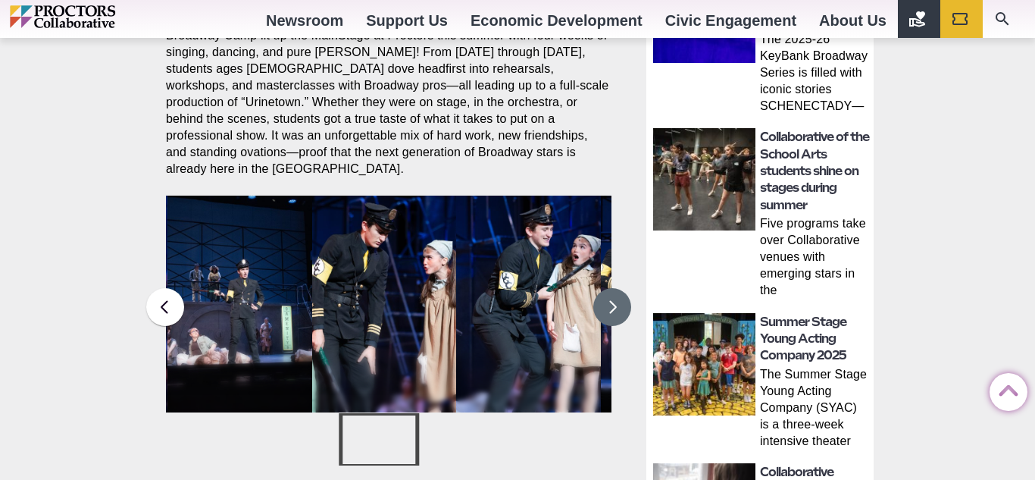
click at [615, 293] on button at bounding box center [612, 307] width 38 height 38
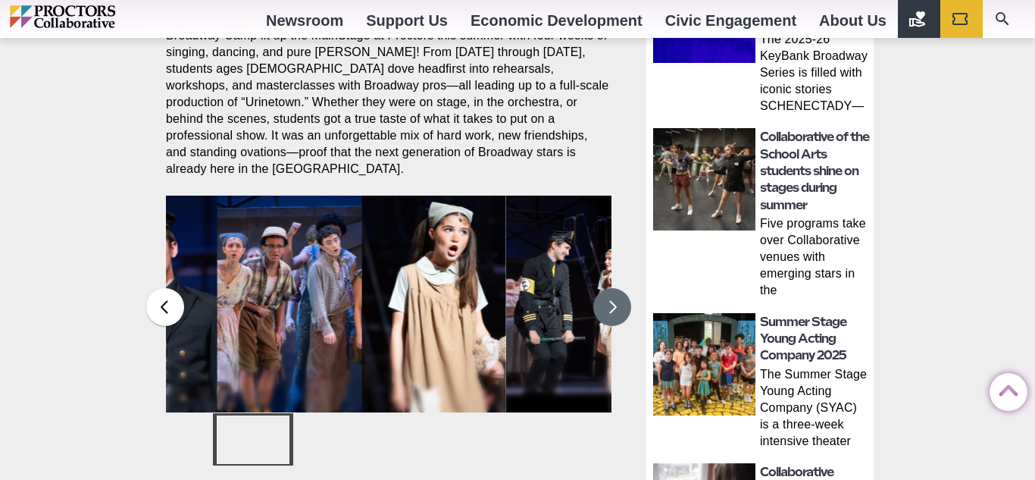
click at [615, 293] on button at bounding box center [612, 307] width 38 height 38
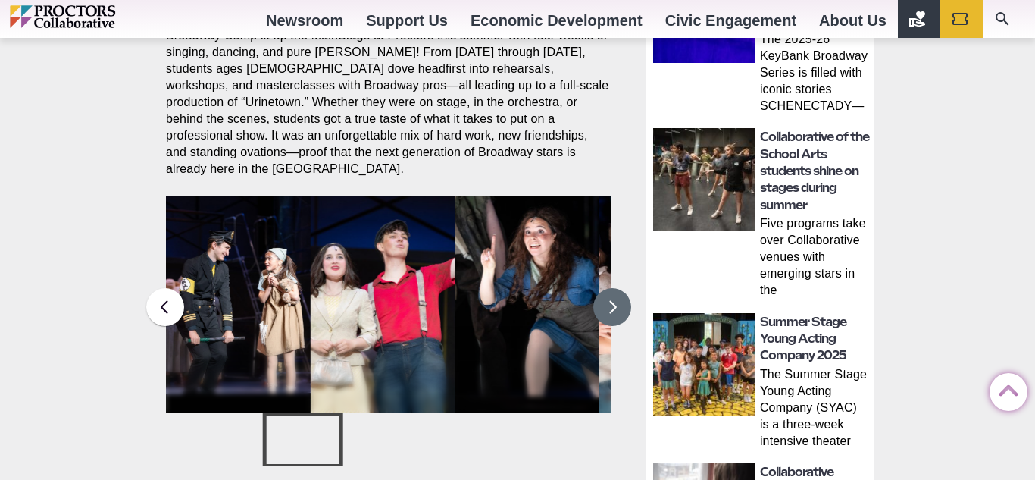
click at [615, 293] on button at bounding box center [612, 307] width 38 height 38
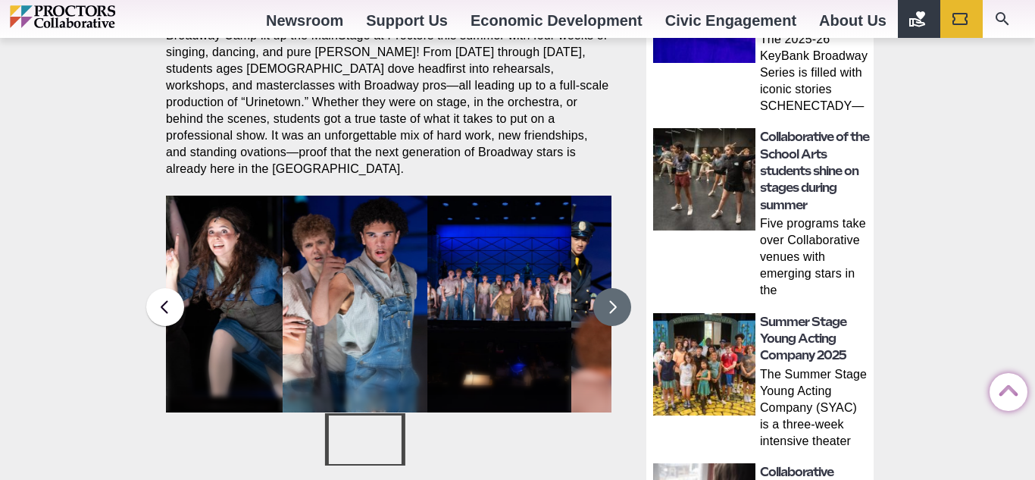
click at [615, 293] on button at bounding box center [612, 307] width 38 height 38
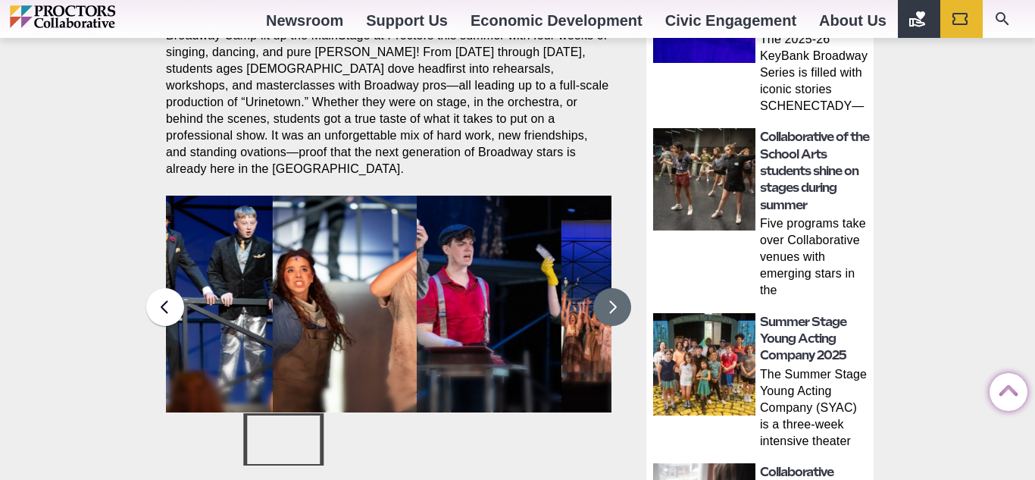
click at [615, 293] on button at bounding box center [612, 307] width 38 height 38
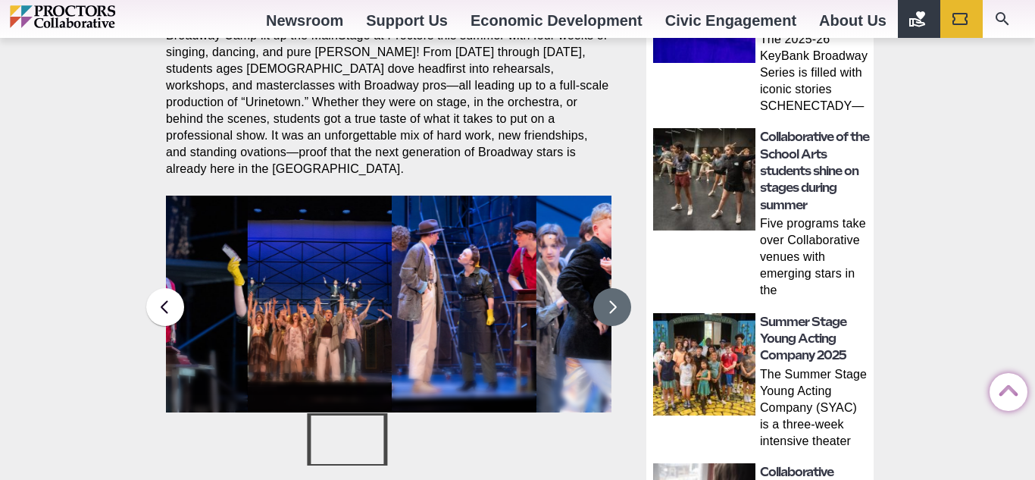
click at [615, 293] on button at bounding box center [612, 307] width 38 height 38
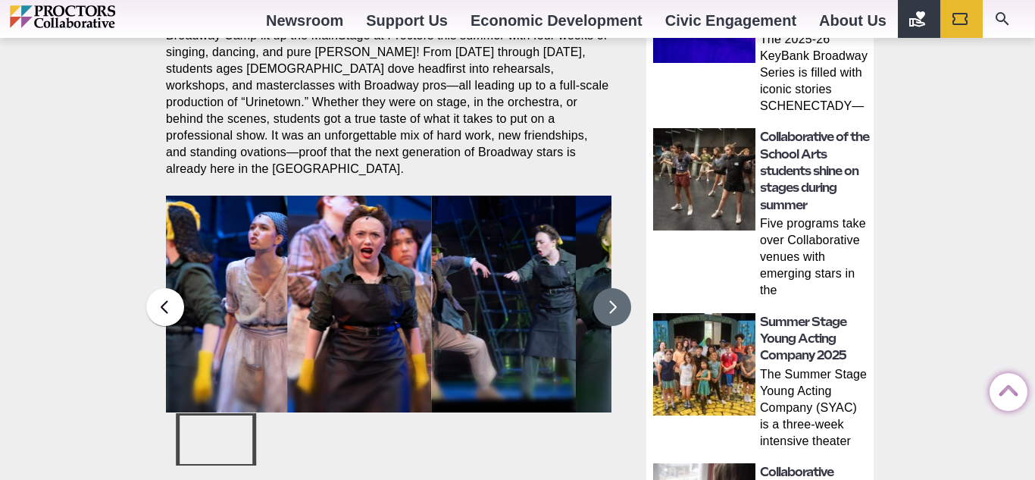
click at [615, 290] on button at bounding box center [612, 307] width 38 height 38
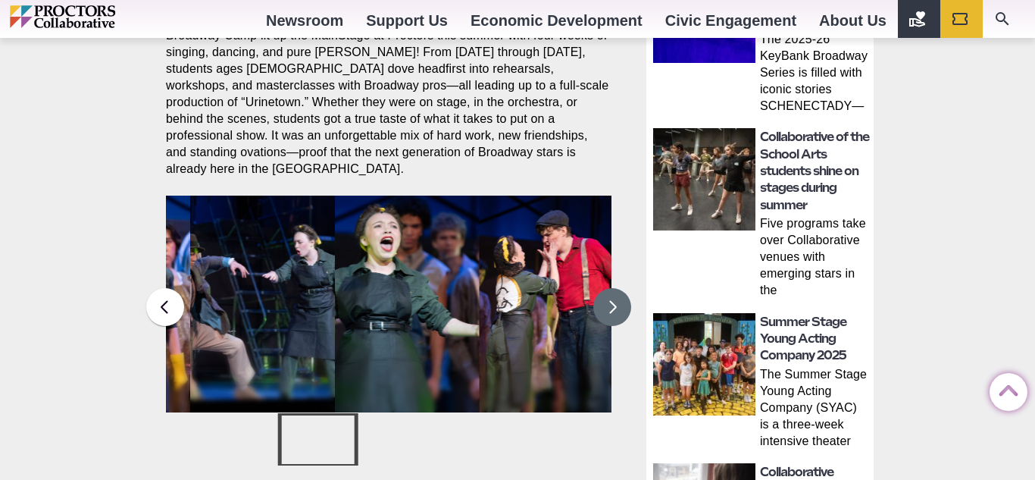
click at [615, 290] on button at bounding box center [612, 307] width 38 height 38
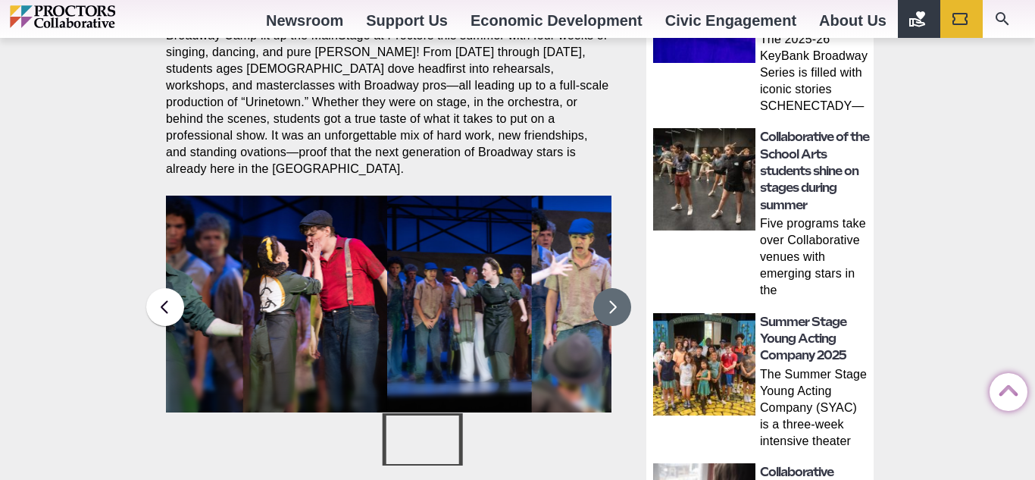
click at [615, 290] on button at bounding box center [612, 307] width 38 height 38
